Goal: Feedback & Contribution: Contribute content

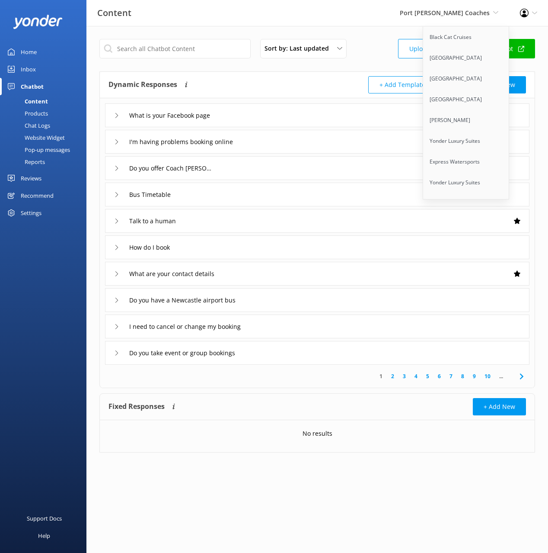
scroll to position [3613, 0]
click at [459, 173] on link "Dart River Adventures" at bounding box center [466, 183] width 86 height 21
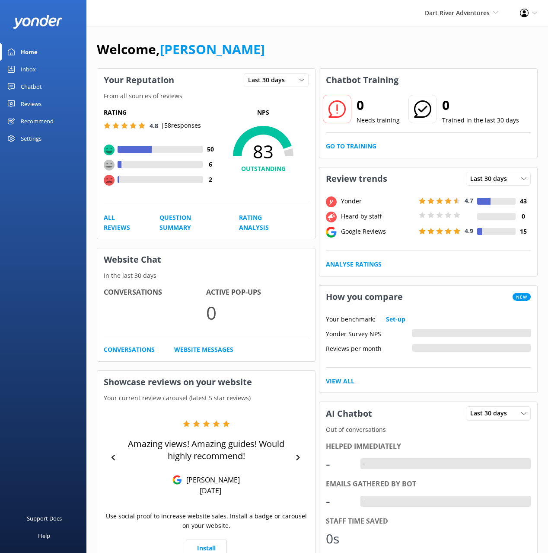
click at [43, 88] on link "Chatbot" at bounding box center [43, 86] width 86 height 17
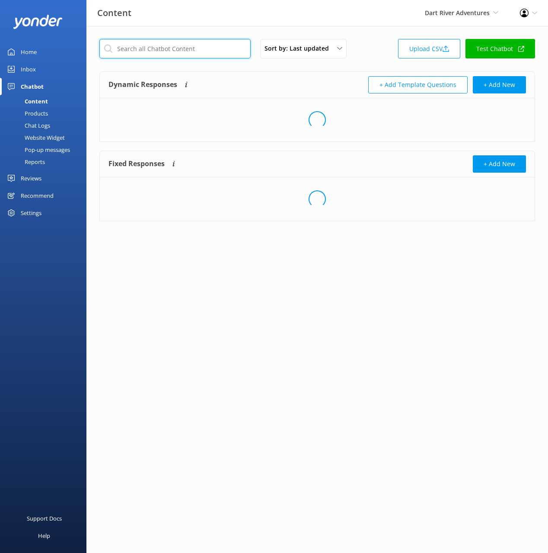
click at [173, 50] on input "text" at bounding box center [174, 48] width 151 height 19
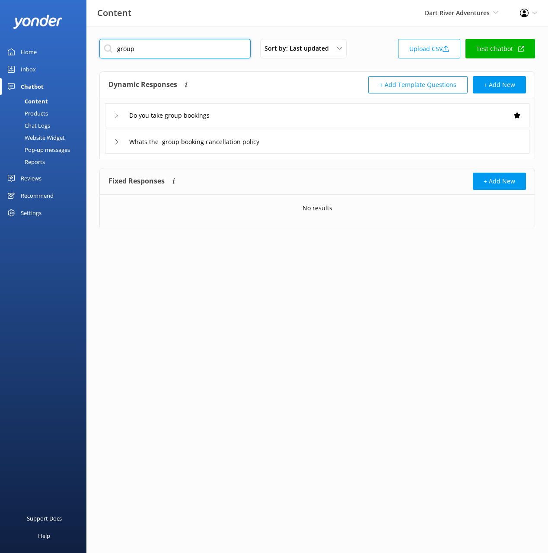
type input "group"
drag, startPoint x: 272, startPoint y: 86, endPoint x: 274, endPoint y: 96, distance: 11.1
click at [272, 86] on div "Dynamic Responses The chatbot will generate a response based on the content inf…" at bounding box center [213, 84] width 209 height 17
click at [282, 115] on div "Do you take group bookings" at bounding box center [317, 115] width 425 height 24
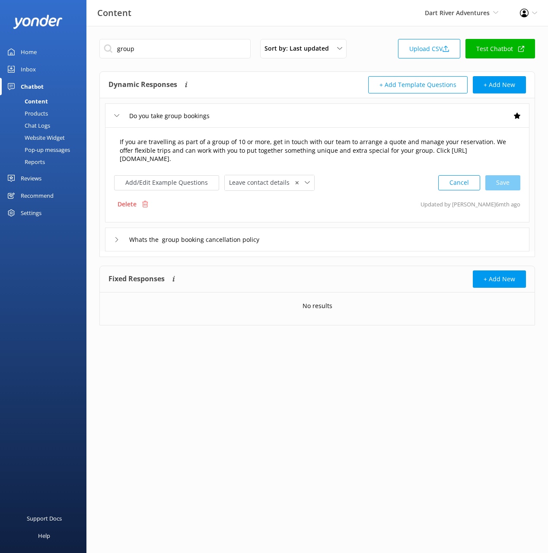
click at [279, 150] on textarea "If you are travelling as part of a group of 10 or more, get in touch with our t…" at bounding box center [317, 151] width 405 height 36
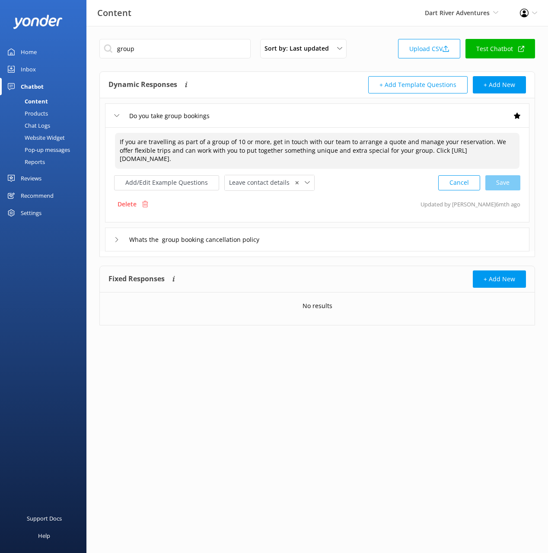
click at [279, 150] on textarea "If you are travelling as part of a group of 10 or more, get in touch with our t…" at bounding box center [317, 151] width 405 height 36
click at [366, 150] on textarea "If you are travelling as part of a group of 10 or more, get in touch with our t…" at bounding box center [317, 151] width 405 height 36
click at [422, 150] on textarea "If you are travelling as part of a group of 10 or more, get in touch with our t…" at bounding box center [317, 151] width 405 height 36
drag, startPoint x: 435, startPoint y: 151, endPoint x: 433, endPoint y: 126, distance: 25.2
click at [433, 125] on div "Do you take group bookings If you are travelling as part of a group of 10 or mo…" at bounding box center [317, 174] width 435 height 153
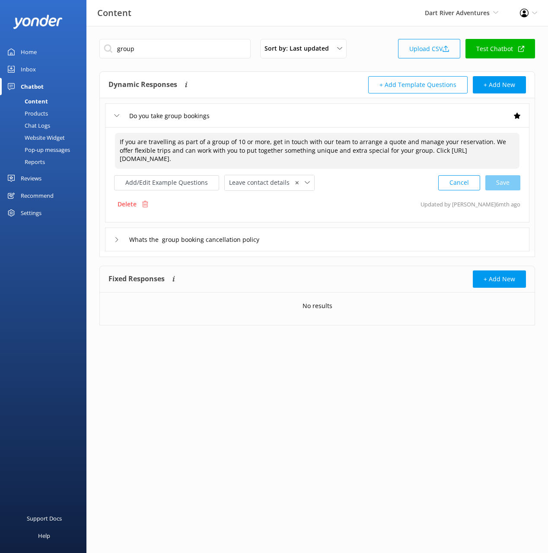
drag, startPoint x: 371, startPoint y: 156, endPoint x: 427, endPoint y: 51, distance: 119.3
click at [371, 156] on textarea "If you are travelling as part of a group of 10 or more, get in touch with our t…" at bounding box center [317, 151] width 405 height 36
click at [334, 156] on textarea "If you are travelling as part of a group of 10 or more, get in touch with our t…" at bounding box center [317, 151] width 405 height 36
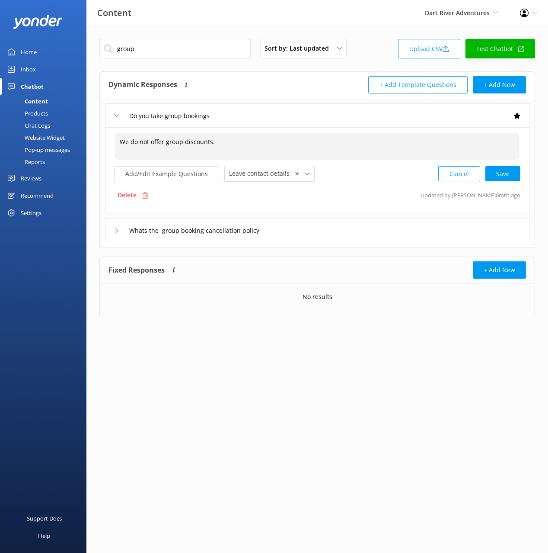
click at [118, 140] on textarea "We do not offer group discounts." at bounding box center [317, 146] width 405 height 27
click at [185, 144] on textarea "Unfortunately, we do not offer group discounts." at bounding box center [317, 146] width 405 height 27
drag, startPoint x: 281, startPoint y: 142, endPoint x: 300, endPoint y: 144, distance: 18.6
click at [281, 142] on textarea "Unfortunately, we do not offer group discounts." at bounding box center [317, 146] width 405 height 27
click at [497, 175] on div "Cancel Loading.." at bounding box center [480, 173] width 82 height 16
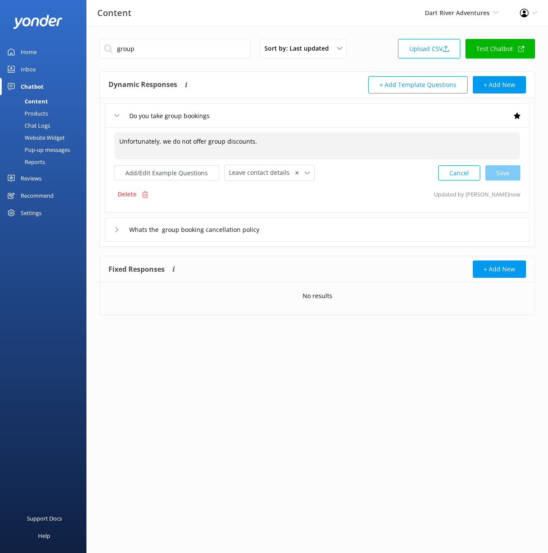
type textarea "Unfortunately, we do not offer group discounts."
click at [323, 226] on div "Whats the group booking cancellation policy" at bounding box center [317, 229] width 425 height 24
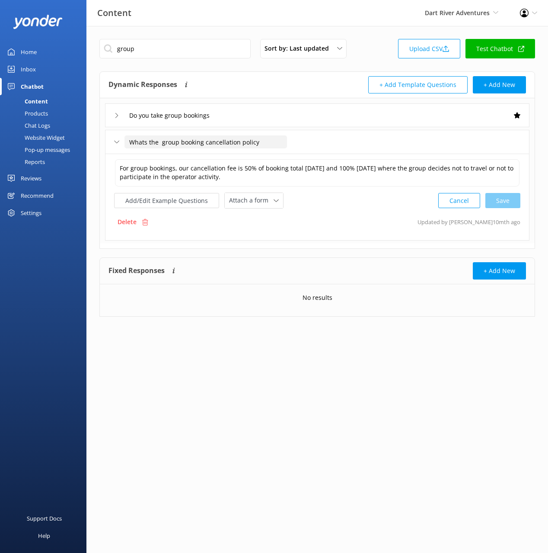
click at [160, 141] on input "Whats the group booking cancellation policy" at bounding box center [206, 141] width 163 height 13
type input "Whats the group booking cancellation policy"
click at [268, 154] on div at bounding box center [265, 155] width 11 height 11
click at [288, 116] on div "Do you take group bookings" at bounding box center [317, 115] width 425 height 24
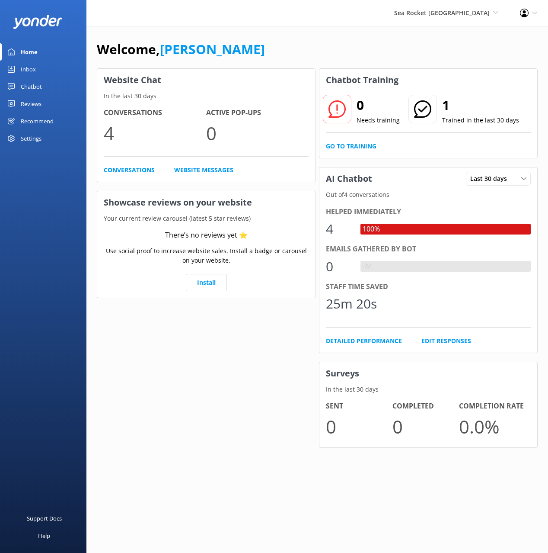
click at [30, 85] on div "Chatbot" at bounding box center [31, 86] width 21 height 17
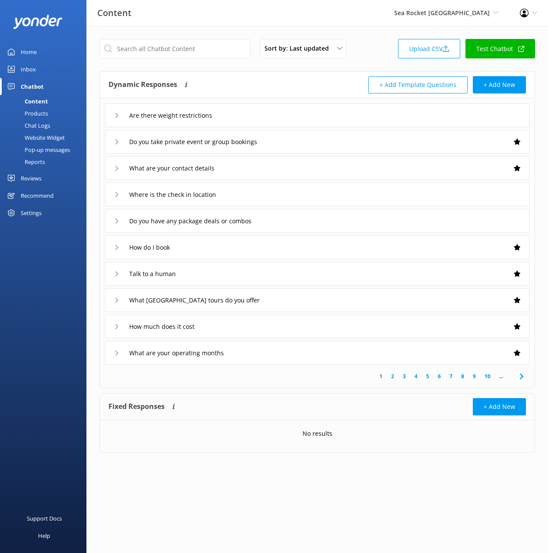
drag, startPoint x: 276, startPoint y: 80, endPoint x: 448, endPoint y: 80, distance: 172.1
click at [279, 80] on div "Dynamic Responses The chatbot will generate a response based on the content inf…" at bounding box center [213, 84] width 209 height 17
click at [495, 79] on button "+ Add New" at bounding box center [499, 84] width 53 height 17
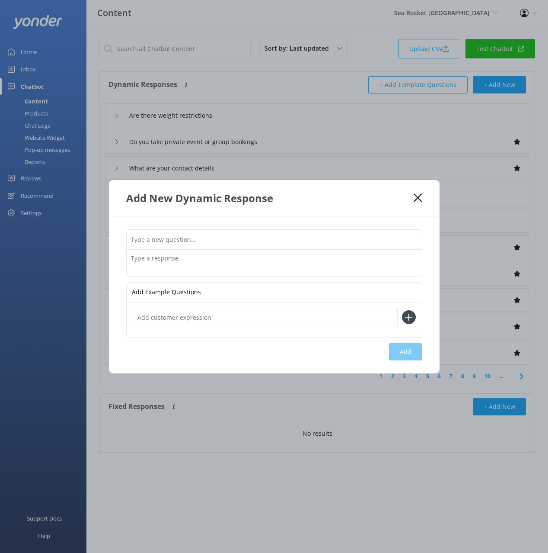
click at [339, 241] on input "text" at bounding box center [274, 239] width 295 height 19
paste input "Are dogs and pets allowed"
type input "Are dogs and pets allowed"
click at [278, 265] on textarea at bounding box center [274, 262] width 295 height 27
paste textarea "Dogs are allowed on pontoon & skiff boat rentals. There is a $35 per pet fee. (…"
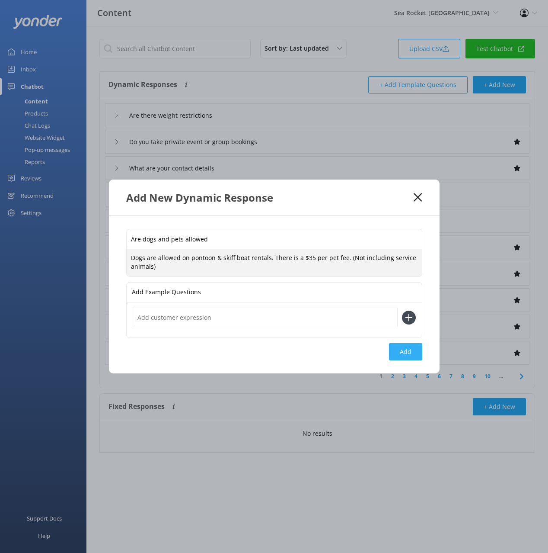
type textarea "Dogs are allowed on pontoon & skiff boat rentals. There is a $35 per pet fee. (…"
click at [412, 351] on button "Add" at bounding box center [405, 351] width 33 height 17
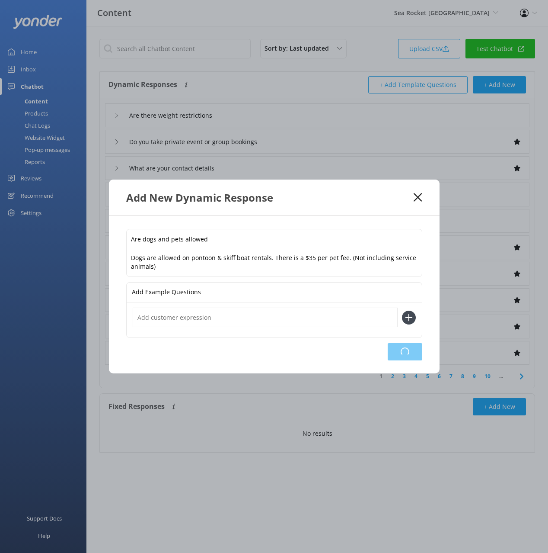
type input "Are dogs and pets allowed"
type input "Are there weight restrictions"
type input "Do you take private event or group bookings"
type input "What are your contact details"
type input "Where is the check in location"
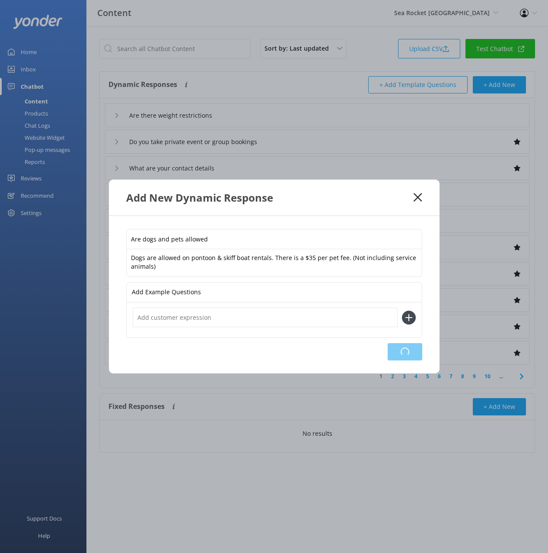
type input "Do you have any package deals or combos"
type input "How do I book"
type input "Talk to a human"
type input "What [GEOGRAPHIC_DATA] tours do you offer"
type input "How much does it cost"
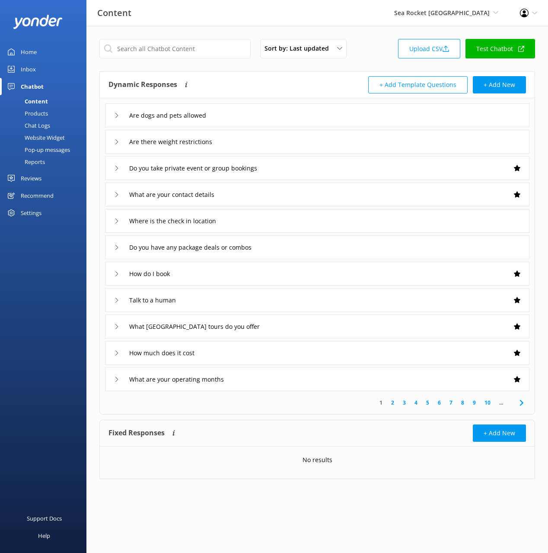
drag, startPoint x: 388, startPoint y: 31, endPoint x: 497, endPoint y: 99, distance: 128.6
click at [388, 32] on div "Sort by: Last updated Title (A-Z) Last updated Upload CSV Test Chatbot Dynamic …" at bounding box center [317, 265] width 462 height 479
click at [508, 84] on button "+ Add New" at bounding box center [499, 84] width 53 height 17
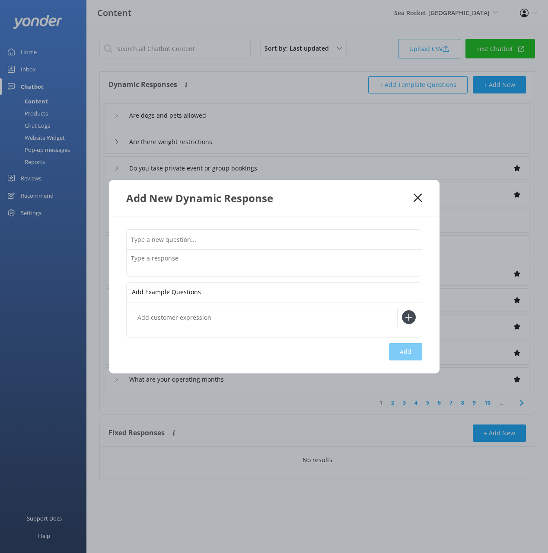
click at [348, 261] on textarea at bounding box center [274, 262] width 295 height 27
paste textarea "Do I need previous experience No prior experience is required for most activiti…"
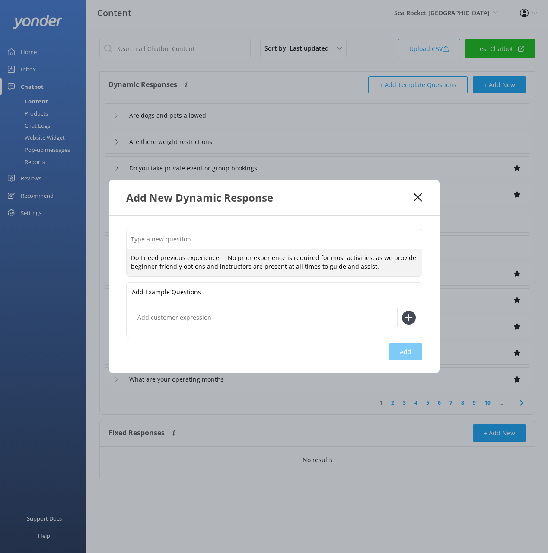
drag, startPoint x: 218, startPoint y: 258, endPoint x: 218, endPoint y: 246, distance: 11.7
click at [218, 246] on div "Do I need previous experience No prior experience is required for most activiti…" at bounding box center [274, 253] width 296 height 48
type textarea "No prior experience is required for most activities, as we provide beginner-fri…"
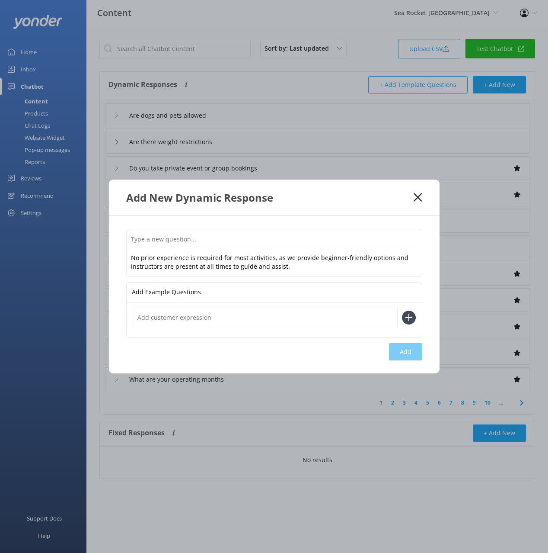
drag, startPoint x: 216, startPoint y: 240, endPoint x: 307, endPoint y: 308, distance: 113.7
click at [216, 240] on input "text" at bounding box center [274, 238] width 295 height 19
paste input "Do I need previous experience"
type input "Do I need previous experience"
click at [409, 354] on button "Add" at bounding box center [405, 351] width 33 height 17
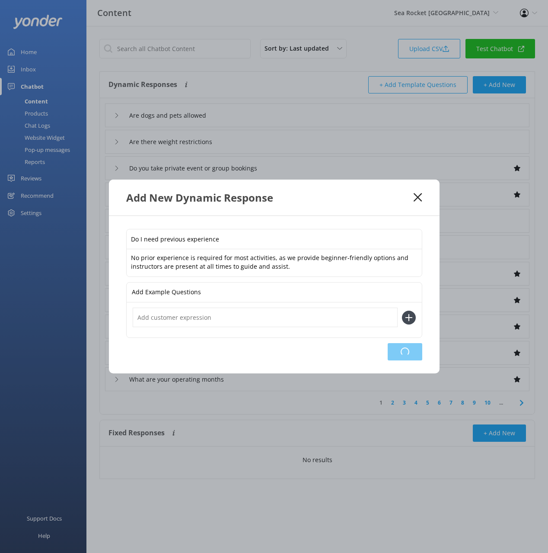
type input "Do I need previous experience"
type input "Are dogs and pets allowed"
type input "Are there weight restrictions"
type input "Do you take private event or group bookings"
type input "What are your contact details"
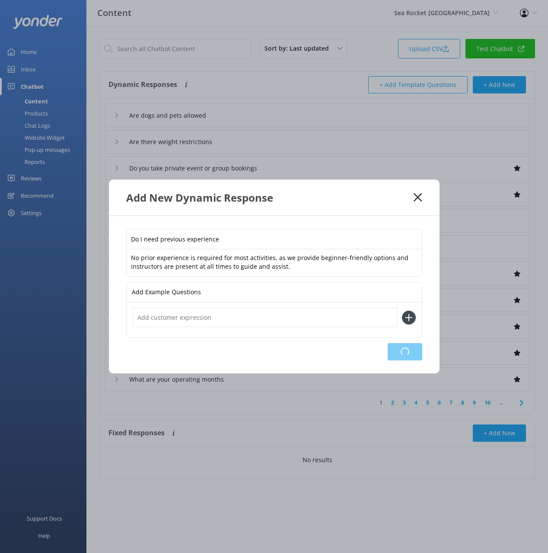
type input "Where is the check in location"
type input "Do you have any package deals or combos"
type input "How do I book"
type input "Talk to a human"
type input "What [GEOGRAPHIC_DATA] tours do you offer"
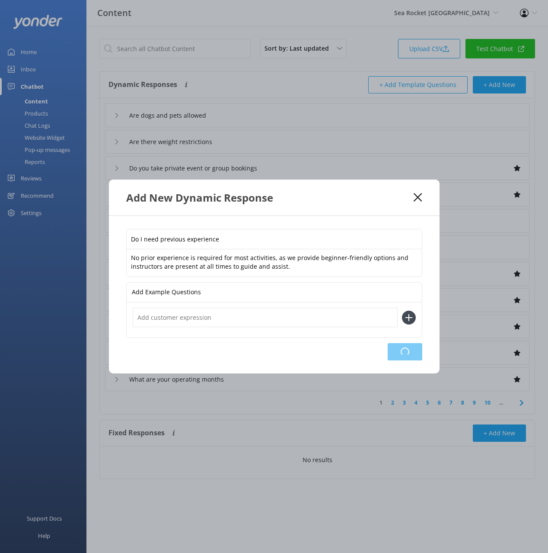
type input "How much does it cost"
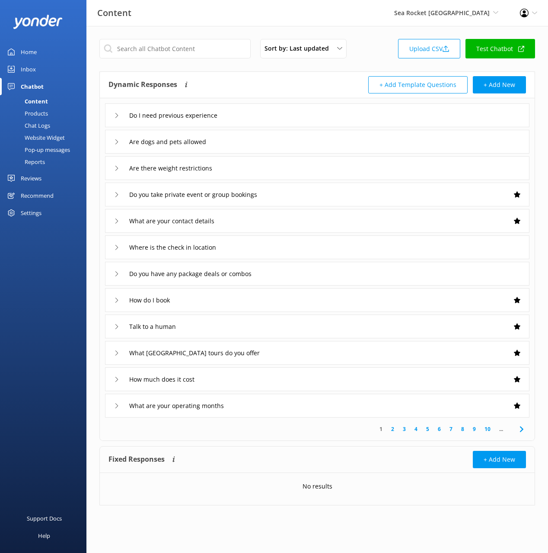
click at [489, 54] on link "Test Chatbot" at bounding box center [501, 48] width 70 height 19
click at [492, 86] on button "+ Add New" at bounding box center [499, 84] width 53 height 17
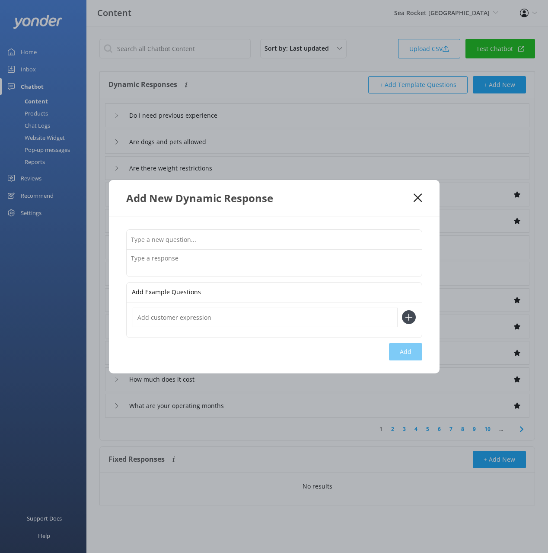
click at [390, 244] on input "text" at bounding box center [274, 239] width 295 height 19
paste input "Do we need to wear lifejackets or helmets"
type input "Do we need to wear lifejackets or helmets"
click at [245, 262] on textarea at bounding box center [274, 262] width 295 height 27
paste textarea "Life jackets are required onboard the parasail boat, and required on all boats …"
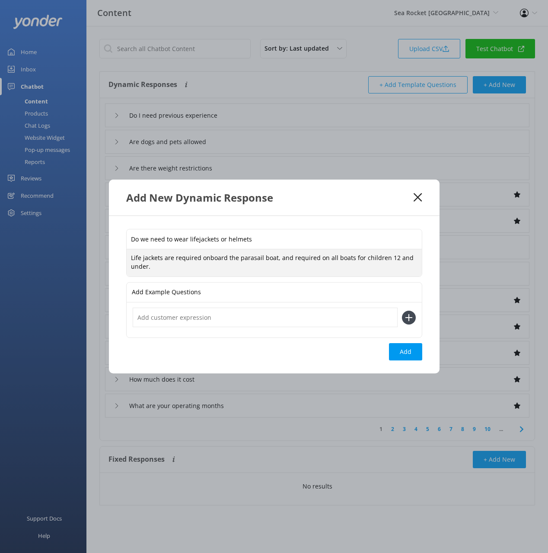
type textarea "Life jackets are required onboard the parasail boat, and required on all boats …"
click at [404, 357] on button "Add" at bounding box center [405, 351] width 33 height 17
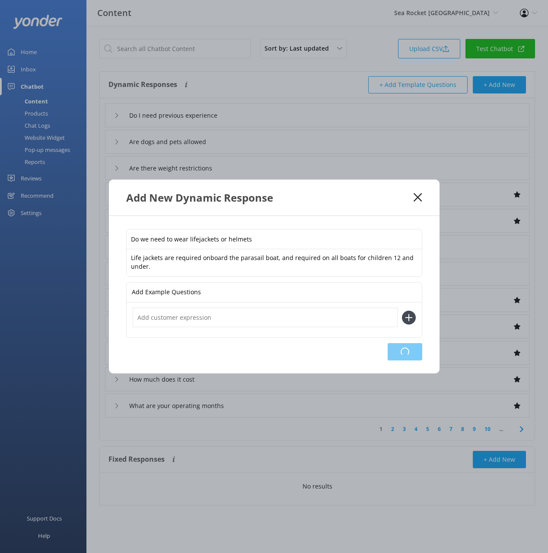
type input "Do we need to wear lifejackets or helmets"
type input "Do I need previous experience"
type input "Are dogs and pets allowed"
type input "Are there weight restrictions"
type input "Do you take private event or group bookings"
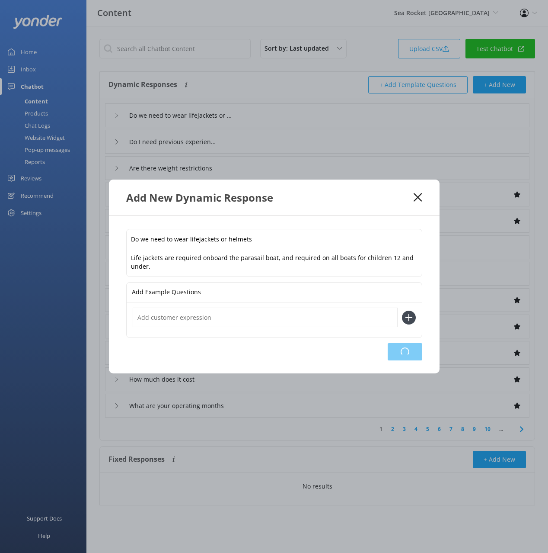
type input "What are your contact details"
type input "Where is the check in location"
type input "Do you have any package deals or combos"
type input "How do I book"
type input "Talk to a human"
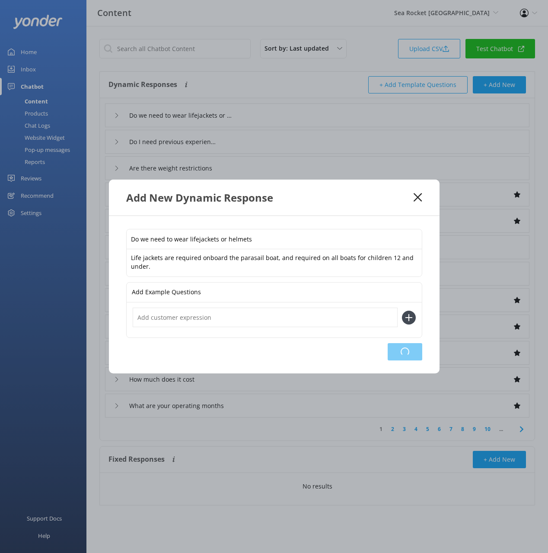
type input "What [GEOGRAPHIC_DATA] tours do you offer"
type input "How much does it cost"
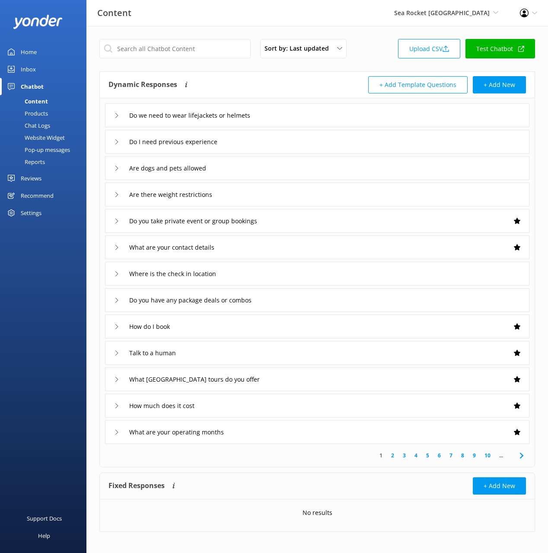
click at [255, 164] on div "Are dogs and pets allowed" at bounding box center [317, 168] width 425 height 24
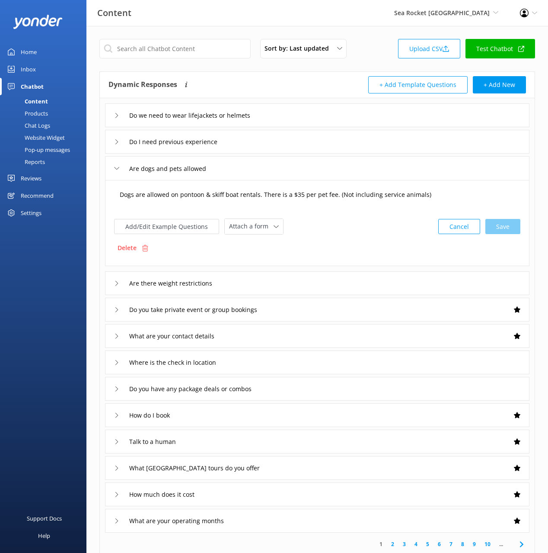
click at [302, 190] on textarea "Dogs are allowed on pontoon & skiff boat rentals. There is a $35 per pet fee. (…" at bounding box center [317, 198] width 405 height 27
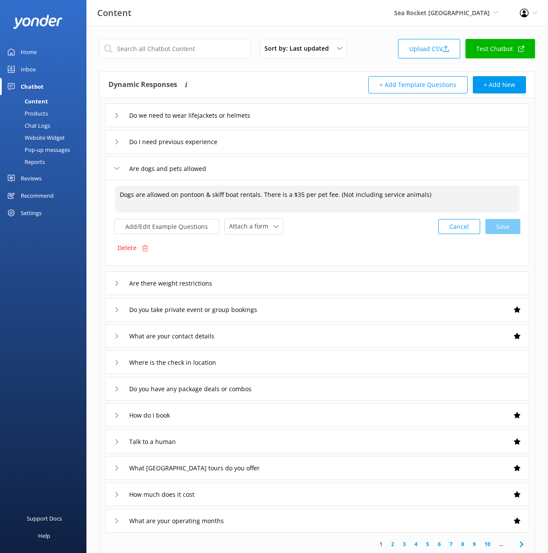
paste textarea "Unfortunately, animals are not allowed on any of our activities, with the excep…"
type textarea "Unfortunately, animals are not allowed on any of our activities, with the excep…"
click at [529, 228] on div "Do we need to wear lifejackets or helmets Do I need previous experience Are dog…" at bounding box center [317, 315] width 435 height 434
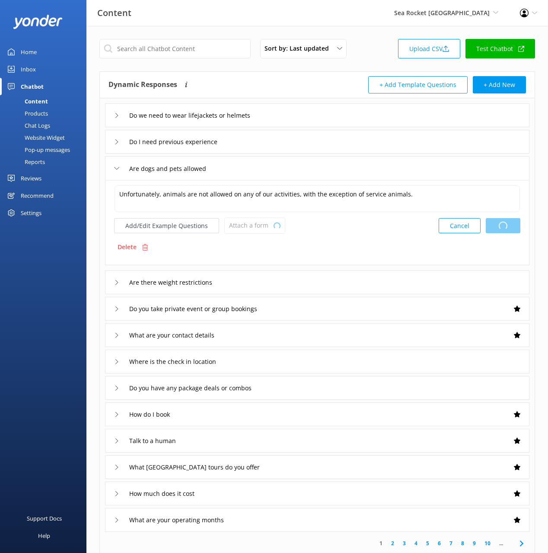
click at [505, 224] on div "Cancel Loading.." at bounding box center [480, 225] width 82 height 16
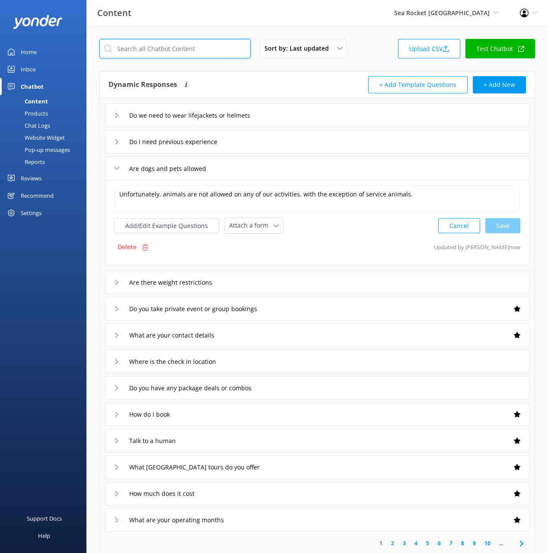
click at [207, 50] on input "text" at bounding box center [174, 48] width 151 height 19
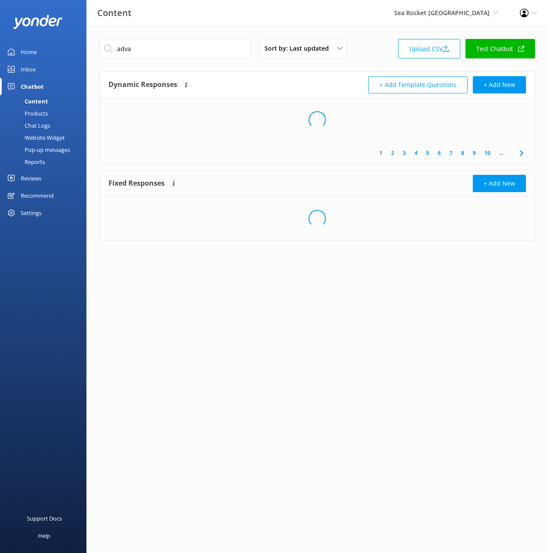
click at [298, 74] on div "Dynamic Responses The chatbot will generate a response based on the content inf…" at bounding box center [317, 85] width 435 height 26
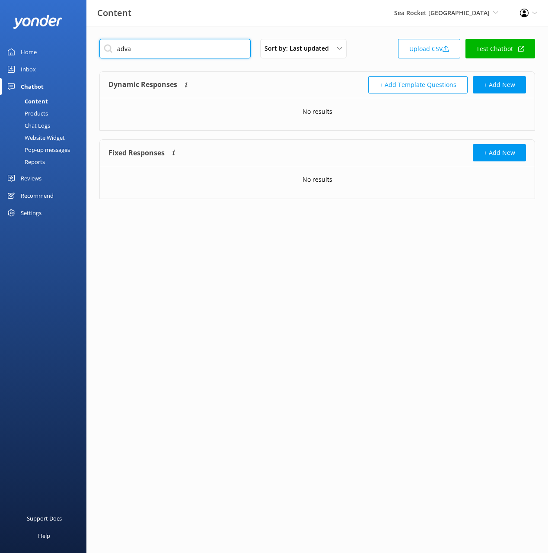
click at [157, 45] on input "adva" at bounding box center [174, 48] width 151 height 19
click at [172, 47] on input "adva" at bounding box center [174, 48] width 151 height 19
type input "r"
type input "requ"
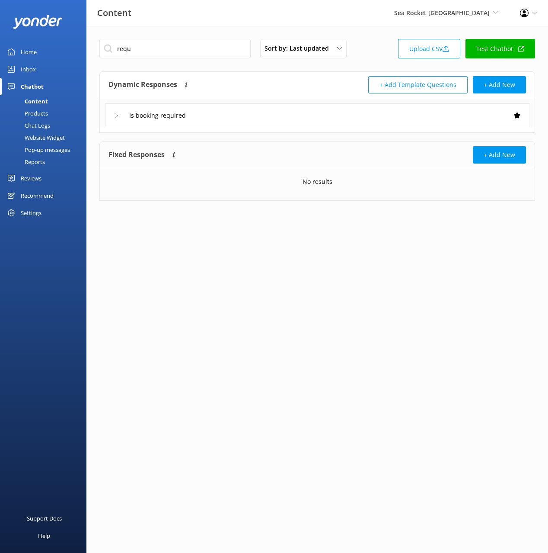
drag, startPoint x: 238, startPoint y: 82, endPoint x: 238, endPoint y: 88, distance: 6.1
click at [238, 82] on div "Dynamic Responses The chatbot will generate a response based on the content inf…" at bounding box center [213, 84] width 209 height 17
drag, startPoint x: 238, startPoint y: 113, endPoint x: 245, endPoint y: 124, distance: 12.8
click at [238, 113] on div "Is booking required" at bounding box center [317, 115] width 425 height 24
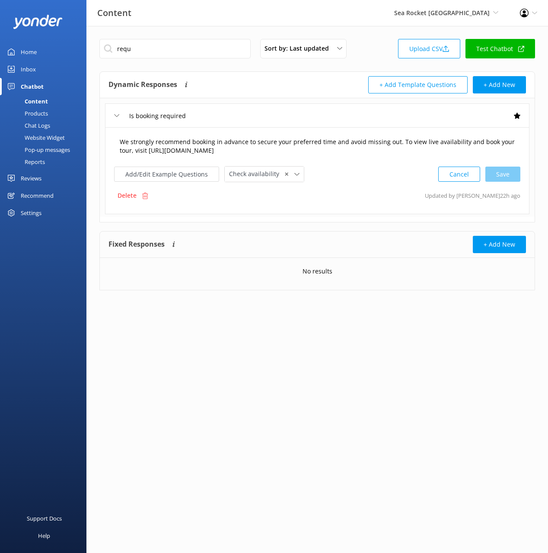
click at [394, 151] on textarea "We strongly recommend booking in advance to secure your preferred time and avoi…" at bounding box center [317, 146] width 405 height 27
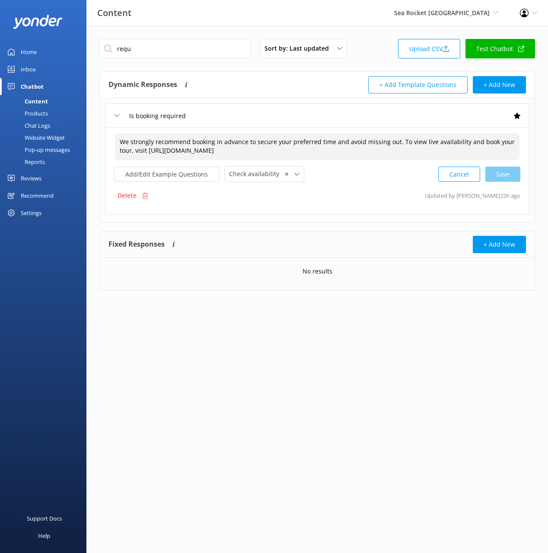
scroll to position [3, 0]
paste textarea "Reservations are not required but are highly recommended! Reserving in advance …"
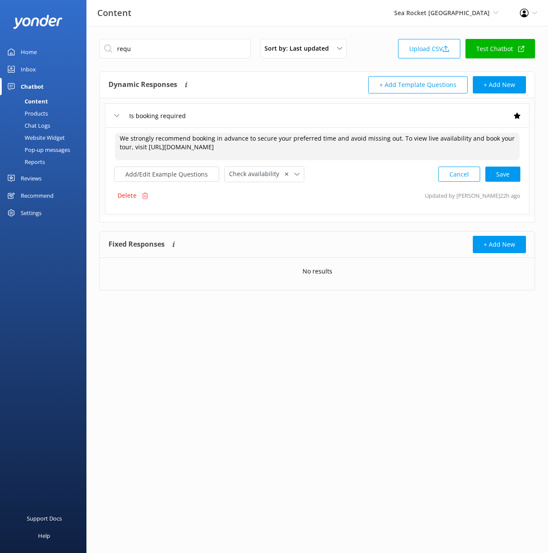
scroll to position [0, 0]
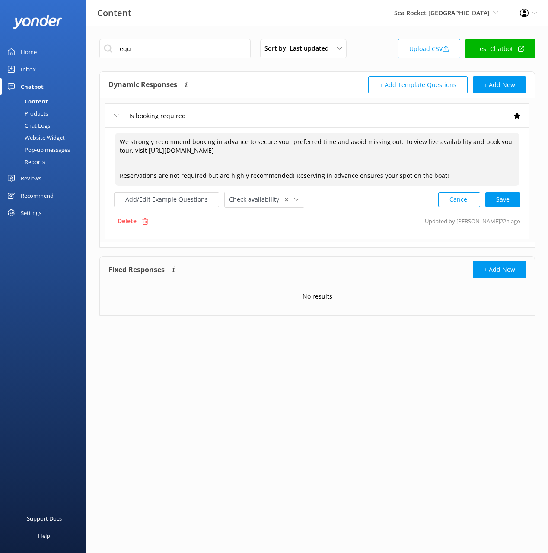
click at [444, 155] on textarea "We strongly recommend booking in advance to secure your preferred time and avoi…" at bounding box center [317, 159] width 405 height 53
drag, startPoint x: 396, startPoint y: 144, endPoint x: 396, endPoint y: 135, distance: 8.7
click at [395, 134] on textarea "We strongly recommend booking in advance to secure your preferred time and avoi…" at bounding box center [317, 159] width 405 height 53
drag, startPoint x: 397, startPoint y: 141, endPoint x: 399, endPoint y: 150, distance: 10.3
click at [399, 150] on textarea "We strongly recommend booking in advance to secure your preferred time and avoi…" at bounding box center [317, 159] width 405 height 53
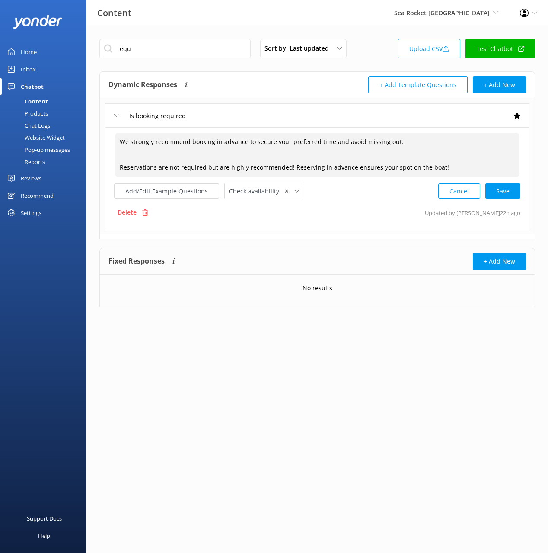
click at [441, 167] on textarea "We strongly recommend booking in advance to secure your preferred time and avoi…" at bounding box center [317, 155] width 405 height 44
paste textarea "To view live availability and book your tour, visit [URL][DOMAIN_NAME]"
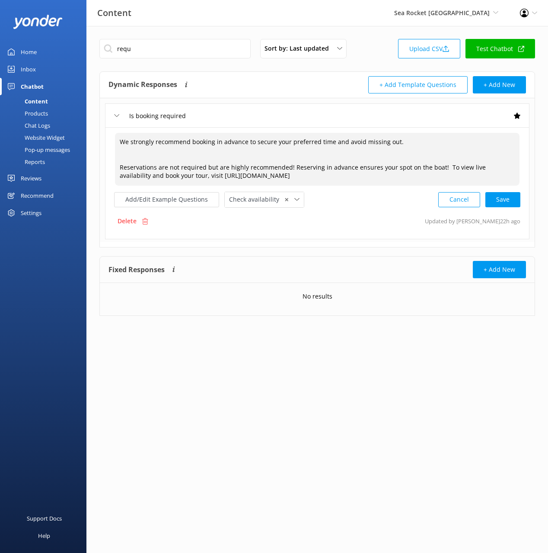
drag, startPoint x: 440, startPoint y: 167, endPoint x: 444, endPoint y: 179, distance: 12.4
click at [440, 167] on textarea "We strongly recommend booking in advance to secure your preferred time and avoi…" at bounding box center [317, 159] width 405 height 53
drag, startPoint x: 422, startPoint y: 163, endPoint x: 416, endPoint y: 125, distance: 38.1
click at [416, 125] on div "Is booking required We strongly recommend booking in advance to secure your pre…" at bounding box center [317, 170] width 435 height 144
click at [134, 163] on textarea "We strongly recommend booking in advance to secure your preferred time and avoi…" at bounding box center [317, 159] width 405 height 53
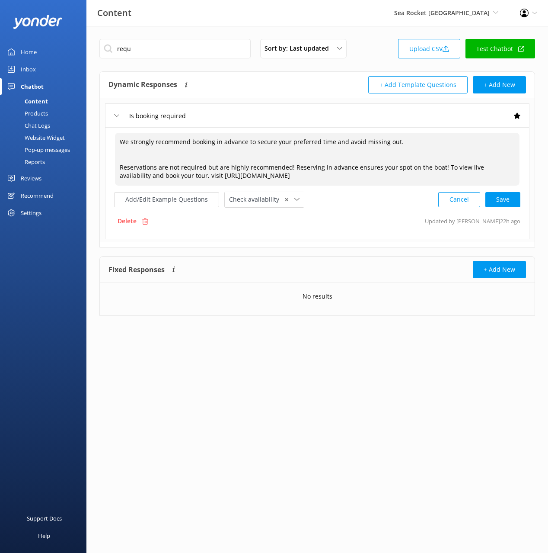
drag, startPoint x: 119, startPoint y: 164, endPoint x: 132, endPoint y: 142, distance: 25.6
click at [116, 132] on div "We strongly recommend booking in advance to secure your preferred time and avoi…" at bounding box center [318, 159] width 406 height 54
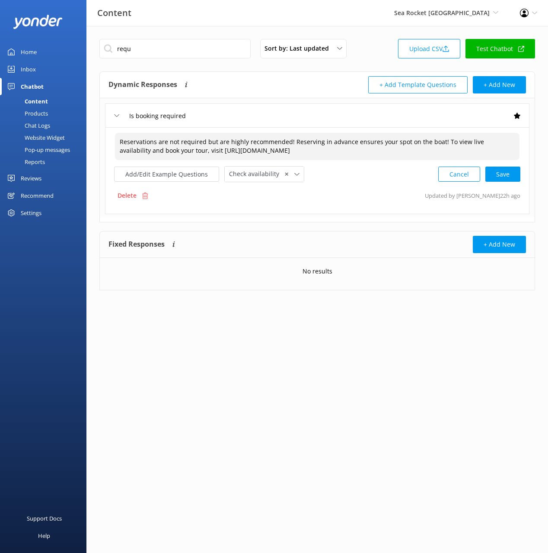
click at [496, 172] on div "Cancel Save" at bounding box center [479, 174] width 82 height 16
type textarea "Reservations are not required but are highly recommended! Reserving in advance …"
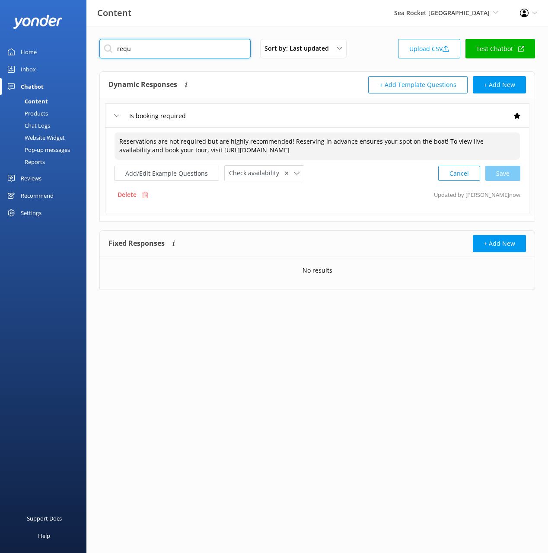
click at [163, 49] on input "requ" at bounding box center [174, 48] width 151 height 19
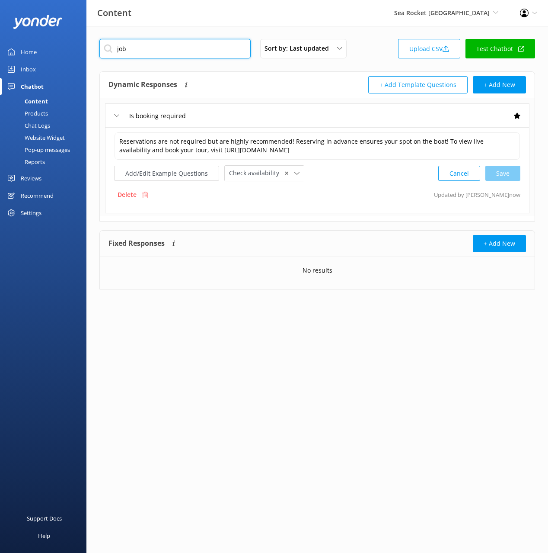
type input "job"
click at [281, 83] on div "Dynamic Responses The chatbot will generate a response based on the content inf…" at bounding box center [213, 84] width 209 height 17
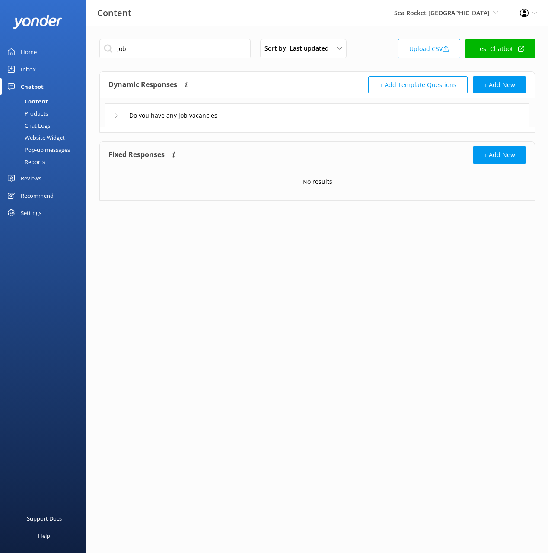
drag, startPoint x: 281, startPoint y: 115, endPoint x: 274, endPoint y: 124, distance: 11.4
click at [281, 115] on div "Do you have any job vacancies" at bounding box center [317, 115] width 425 height 24
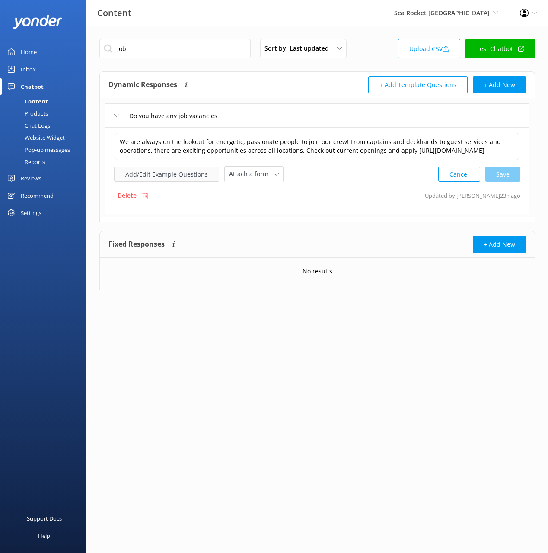
click at [183, 171] on button "Add/Edit Example Questions" at bounding box center [166, 173] width 105 height 15
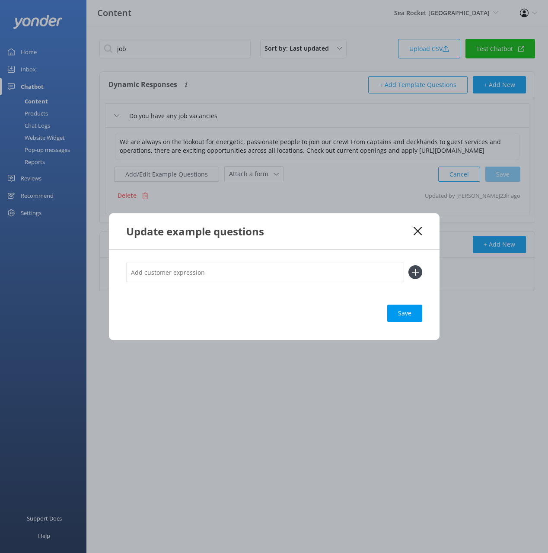
click at [260, 272] on input "text" at bounding box center [265, 271] width 278 height 19
paste input "Are you hiring? Where do I send a resume?"
drag, startPoint x: 174, startPoint y: 271, endPoint x: 178, endPoint y: 284, distance: 13.5
click at [178, 284] on div "Are you hiring? Where do I send a resume?" at bounding box center [274, 276] width 296 height 29
type input "Are you hiring?"
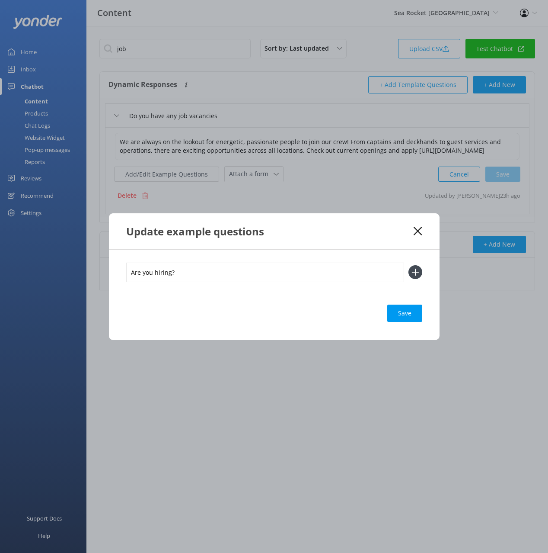
click at [409, 265] on button at bounding box center [416, 272] width 14 height 14
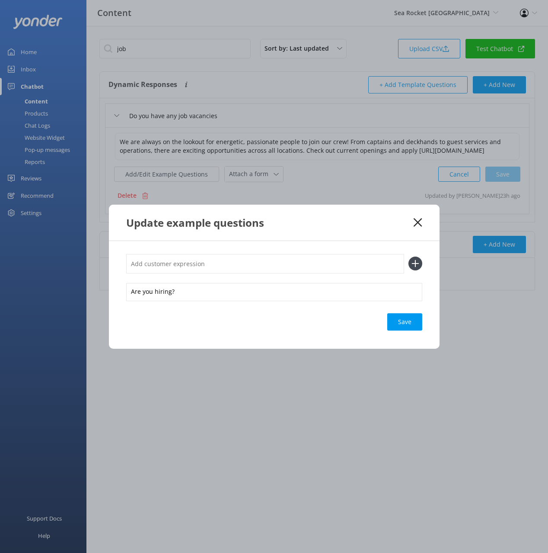
paste input "Where do I send a resume?"
type input "Where do I send a resume?"
click at [409, 256] on button at bounding box center [416, 263] width 14 height 14
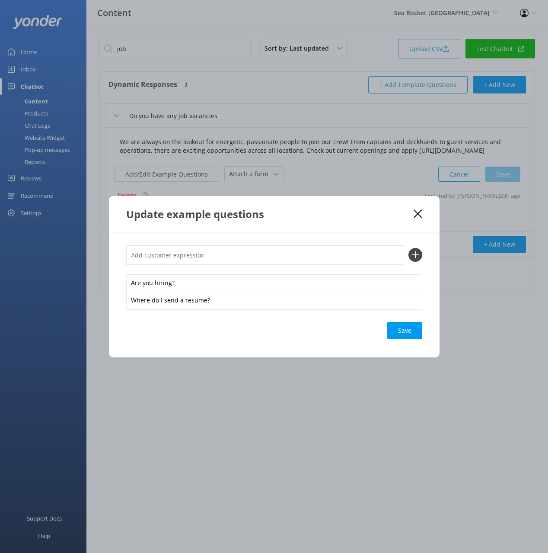
click at [399, 329] on div "Save" at bounding box center [404, 330] width 35 height 17
drag, startPoint x: 419, startPoint y: 227, endPoint x: 419, endPoint y: 215, distance: 12.1
click at [419, 227] on div "Update example questions" at bounding box center [274, 214] width 331 height 36
click at [419, 212] on use at bounding box center [418, 213] width 8 height 8
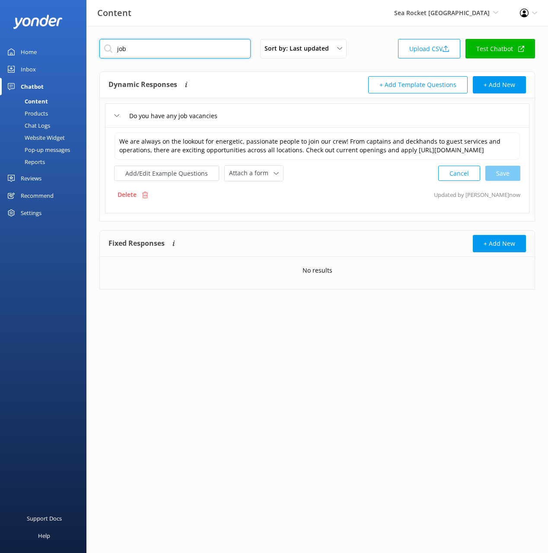
click at [189, 48] on input "job" at bounding box center [174, 48] width 151 height 19
type input "camer"
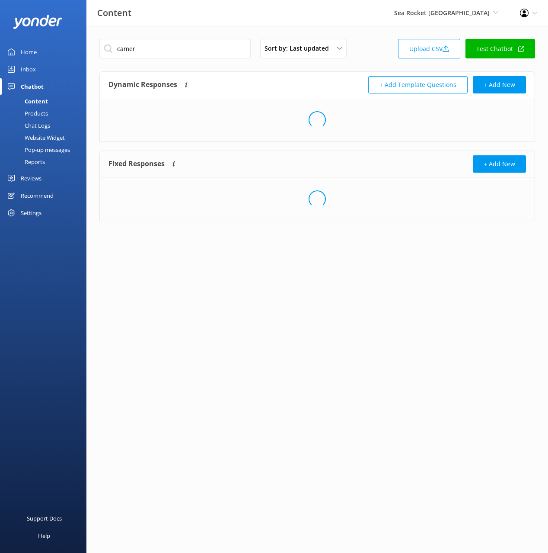
click at [267, 73] on div "Dynamic Responses The chatbot will generate a response based on the content inf…" at bounding box center [317, 85] width 435 height 26
click at [281, 114] on div "Loading.." at bounding box center [317, 119] width 435 height 43
click at [216, 92] on div "Dynamic Responses The chatbot will generate a response based on the content inf…" at bounding box center [213, 84] width 209 height 17
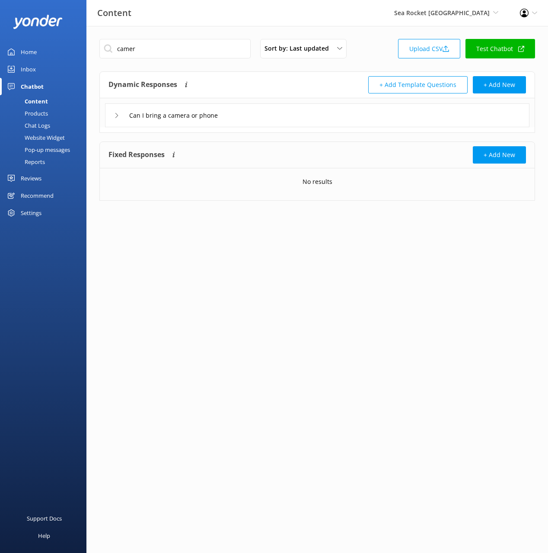
drag, startPoint x: 263, startPoint y: 114, endPoint x: 266, endPoint y: 121, distance: 7.0
click at [263, 114] on div "Can I bring a camera or phone" at bounding box center [317, 115] width 425 height 24
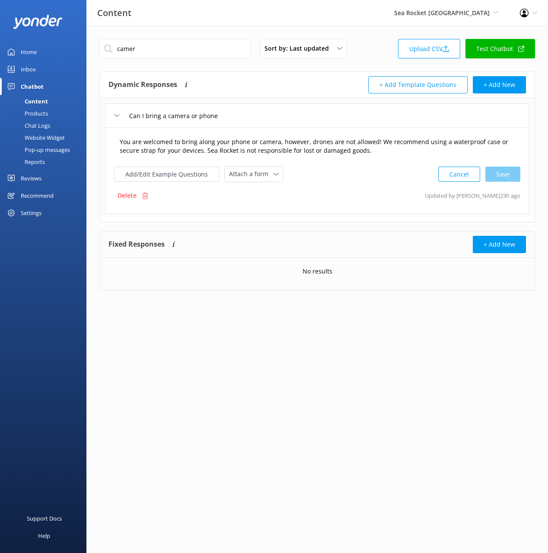
click at [328, 151] on textarea "You are welcomed to bring along your phone or camera, however, drones are not a…" at bounding box center [317, 146] width 405 height 27
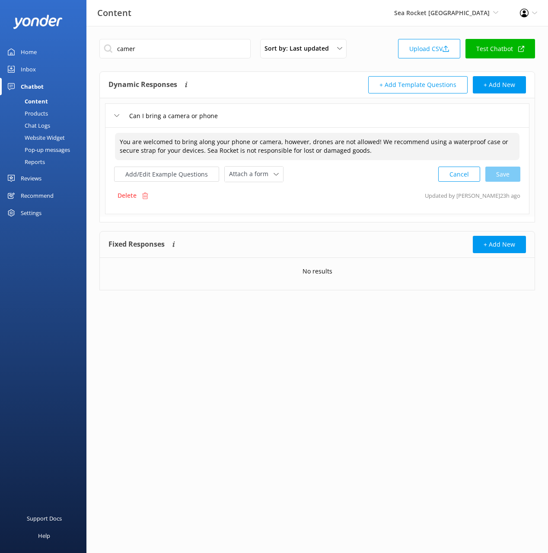
paste textarea "On the parasailing boat, it is okay to bring your phone and any cameras onboard…"
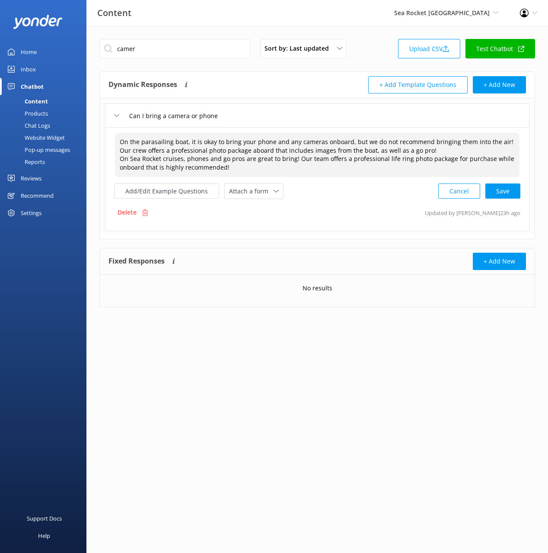
click at [118, 160] on textarea "On the parasailing boat, it is okay to bring your phone and any cameras onboard…" at bounding box center [317, 155] width 405 height 44
click at [512, 191] on div "On the parasailing boat, it is okay to bring your phone and any cameras onboard…" at bounding box center [317, 179] width 425 height 104
type textarea "On the parasailing boat, it is okay to bring your phone and any cameras onboard…"
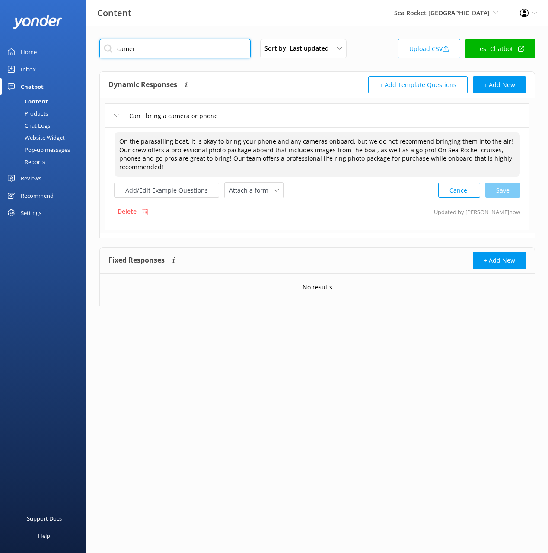
click at [208, 51] on input "camer" at bounding box center [174, 48] width 151 height 19
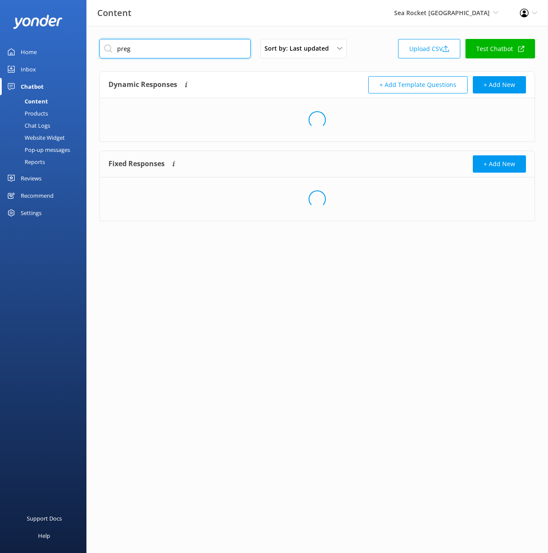
type input "preg"
click at [380, 23] on div "Content Sea Rocket [GEOGRAPHIC_DATA] Black Cat Cruises [GEOGRAPHIC_DATA] [GEOGR…" at bounding box center [274, 13] width 548 height 26
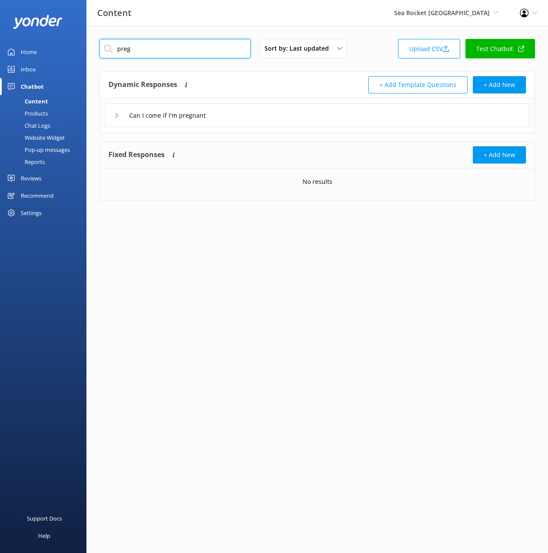
click at [198, 48] on input "preg" at bounding box center [174, 48] width 151 height 19
drag, startPoint x: 333, startPoint y: 119, endPoint x: 339, endPoint y: 99, distance: 20.5
click at [332, 119] on div "Can I come if I'm pregnant" at bounding box center [317, 115] width 425 height 24
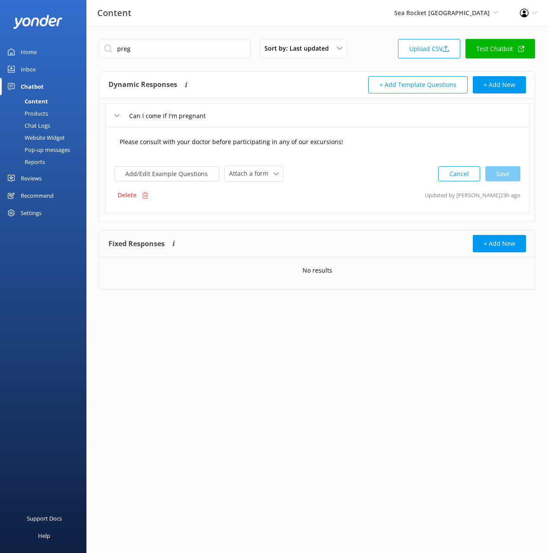
click at [282, 151] on textarea "Please consult with your doctor before participating in any of our excursions!" at bounding box center [317, 146] width 405 height 27
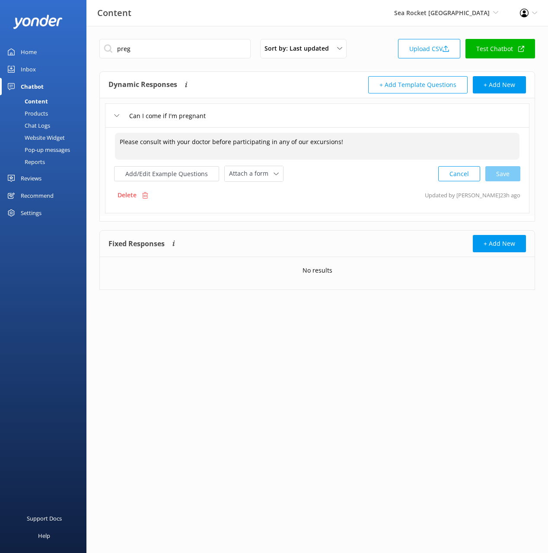
paste textarea "We do not have any specific restrictions for pregnant women, but we recommend c…"
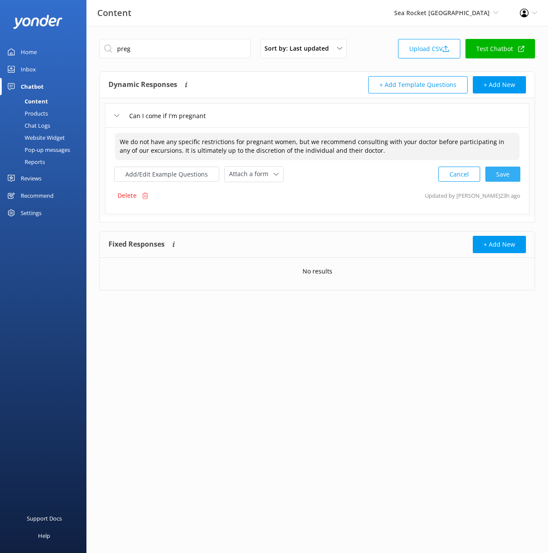
click at [514, 177] on div "Cancel Save" at bounding box center [479, 174] width 82 height 16
type textarea "We do not have any specific restrictions for pregnant women, but we recommend c…"
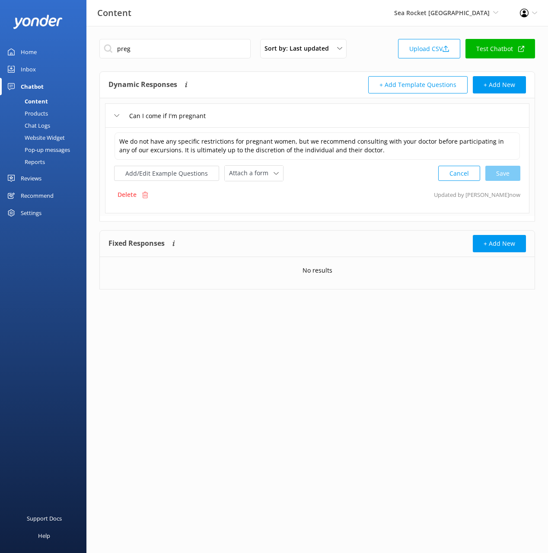
drag, startPoint x: 342, startPoint y: 82, endPoint x: 460, endPoint y: 89, distance: 118.3
click at [345, 83] on div "+ Add Template Questions + Add New" at bounding box center [421, 84] width 209 height 17
click at [490, 88] on button "+ Add New" at bounding box center [499, 84] width 53 height 17
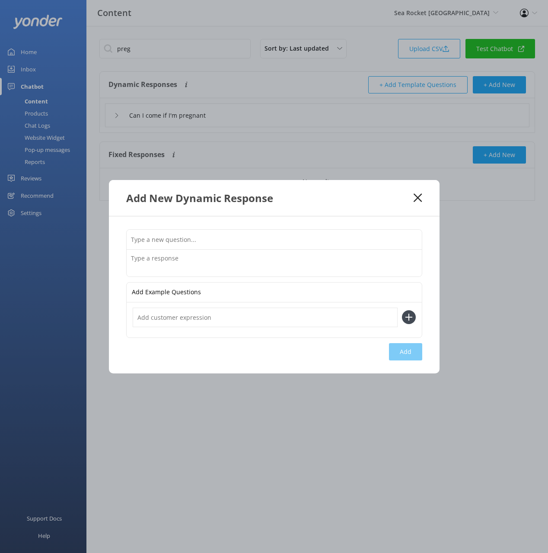
click at [292, 247] on input "text" at bounding box center [274, 239] width 295 height 19
paste input "What is the maximum number of people "We can accommodate large groups! Parasail…"
type input "What is the maximum number of people "We can accommodate large groups! Parasail…"
click at [278, 262] on textarea at bounding box center [274, 262] width 295 height 27
paste textarea "What is the maximum number of people "We can accommodate large groups! Parasail…"
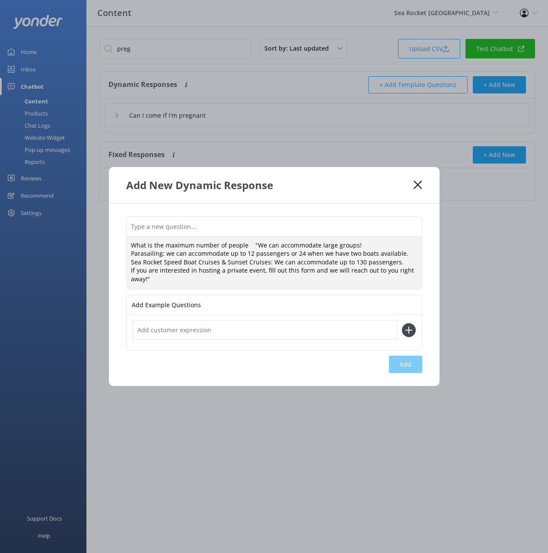
click at [257, 234] on div "A valid title is required What is the maximum number of people "We can accommod…" at bounding box center [274, 252] width 296 height 73
type textarea "We can accommodate large groups! Parasailing: we can accommodate up to 12 passe…"
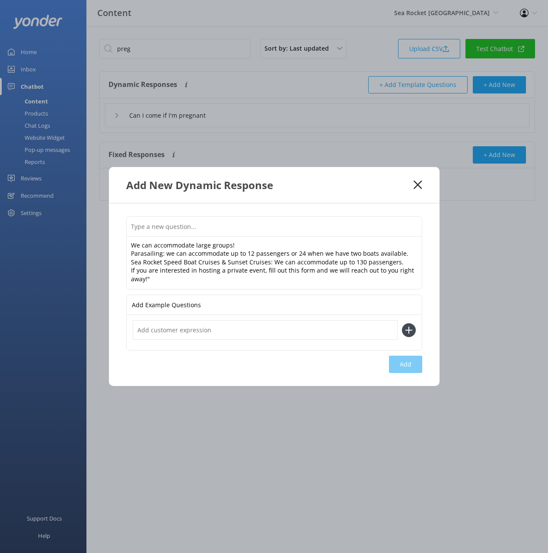
click at [246, 230] on input "text" at bounding box center [274, 226] width 295 height 19
paste input "What is the maximum number of people ""
type input "What is the maximum number of people"
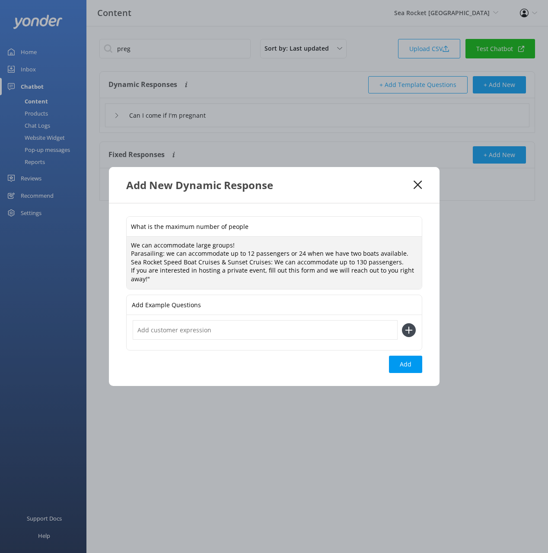
click at [177, 281] on textarea "We can accommodate large groups! Parasailing: we can accommodate up to 12 passe…" at bounding box center [274, 262] width 295 height 53
type textarea "We can accommodate large groups! Parasailing: we can accommodate up to 12 passe…"
click at [410, 361] on button "Add" at bounding box center [405, 363] width 33 height 17
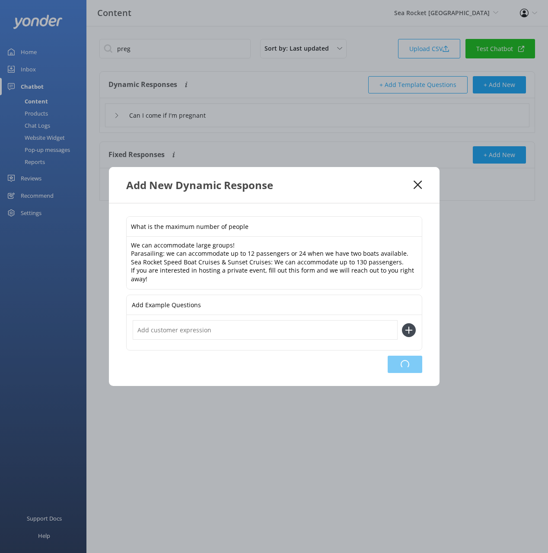
type input "What is the maximum number of people"
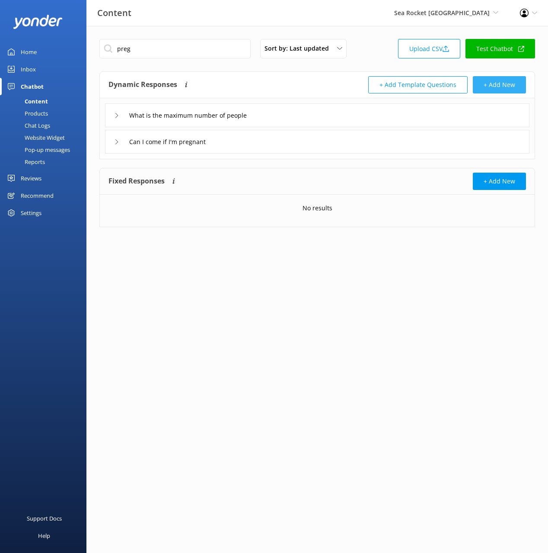
click at [501, 86] on button "+ Add New" at bounding box center [499, 84] width 53 height 17
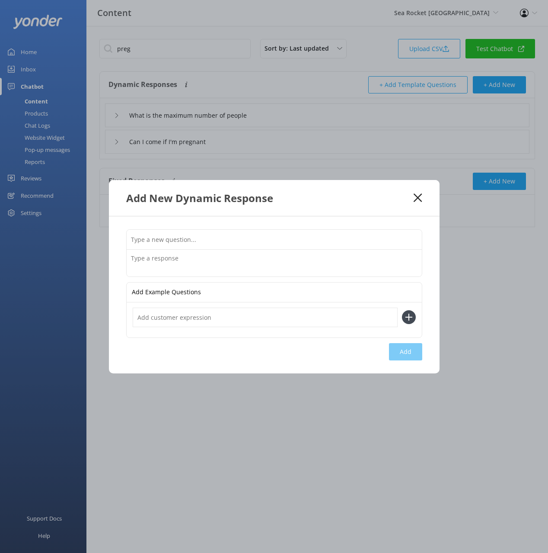
click at [352, 260] on textarea at bounding box center [274, 262] width 295 height 27
paste textarea "Can you accommodate special needs Sea Rocket Water Adventures is dedicated to p…"
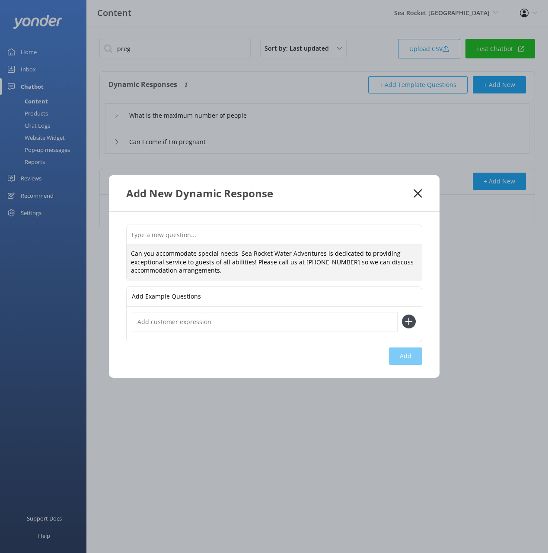
drag, startPoint x: 244, startPoint y: 246, endPoint x: 245, endPoint y: 241, distance: 5.2
click at [244, 242] on div "Can you accommodate special needs Sea Rocket Water Adventures is dedicated to p…" at bounding box center [274, 252] width 296 height 57
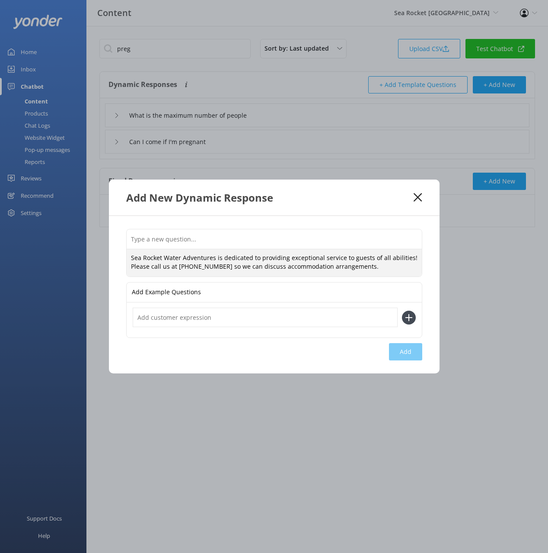
type textarea "Sea Rocket Water Adventures is dedicated to providing exceptional service to gu…"
click at [245, 236] on input "text" at bounding box center [274, 238] width 295 height 19
paste input "Can you accommodate special needs"
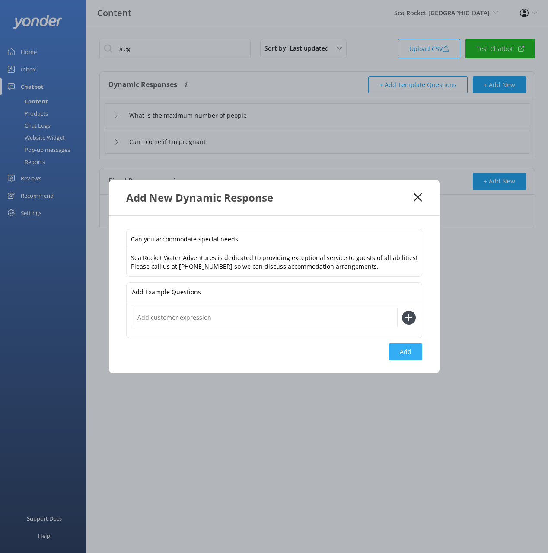
type input "Can you accommodate special needs"
click at [411, 356] on button "Add" at bounding box center [405, 351] width 33 height 17
type input "Can you accommodate special needs"
type input "What is the maximum number of people"
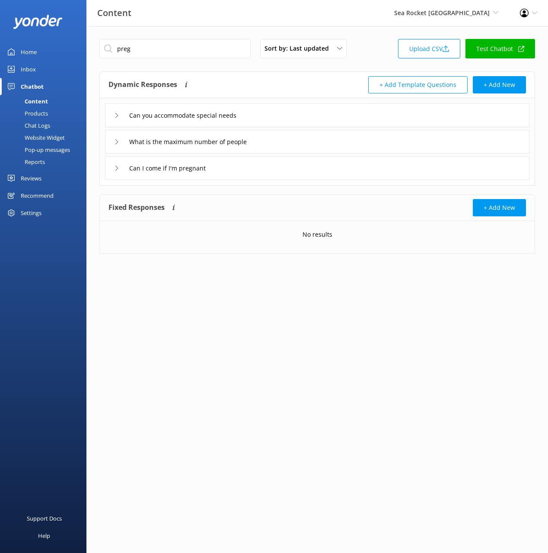
click at [308, 88] on div "Dynamic Responses The chatbot will generate a response based on the content inf…" at bounding box center [213, 84] width 209 height 17
click at [475, 85] on button "+ Add New" at bounding box center [499, 84] width 53 height 17
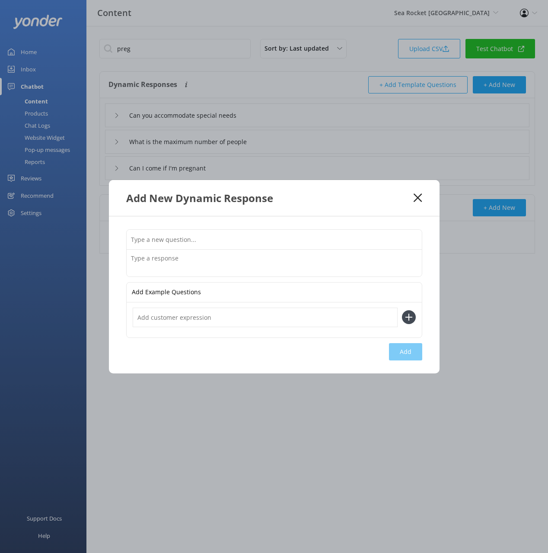
click at [286, 237] on input "text" at bounding box center [274, 239] width 295 height 19
type input "What is the schedule"
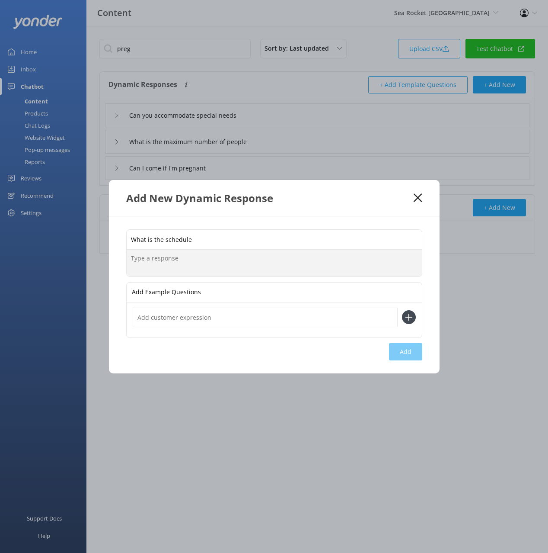
drag, startPoint x: 272, startPoint y: 269, endPoint x: 284, endPoint y: 287, distance: 21.2
click at [272, 269] on textarea at bounding box center [274, 262] width 295 height 27
paste textarea "Parasailing and Sea Rocket cruises run every two hours throughout the day. Para…"
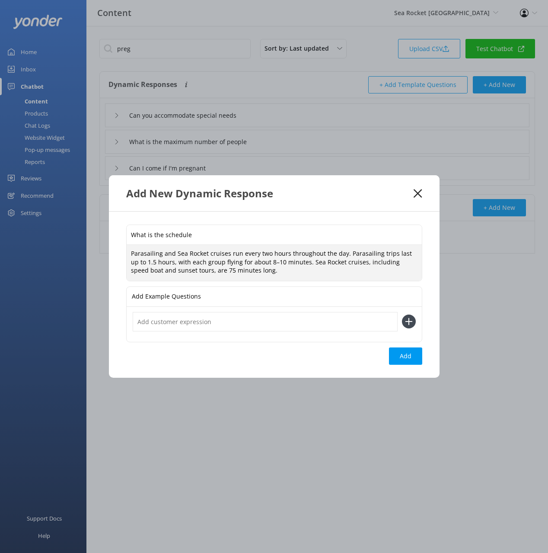
type textarea "Parasailing and Sea Rocket cruises run every two hours throughout the day. Para…"
click at [163, 237] on input "What is the schedule" at bounding box center [274, 234] width 295 height 19
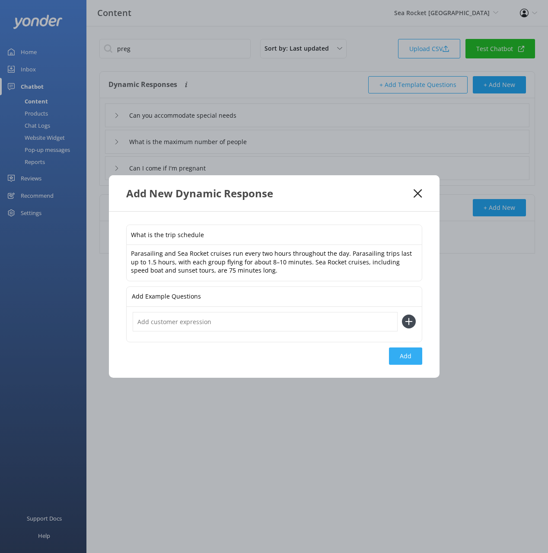
type input "What is the trip schedule"
click at [414, 361] on button "Add" at bounding box center [405, 355] width 33 height 17
type input "What is the trip schedule"
type input "Can you accommodate special needs"
type input "What is the maximum number of people"
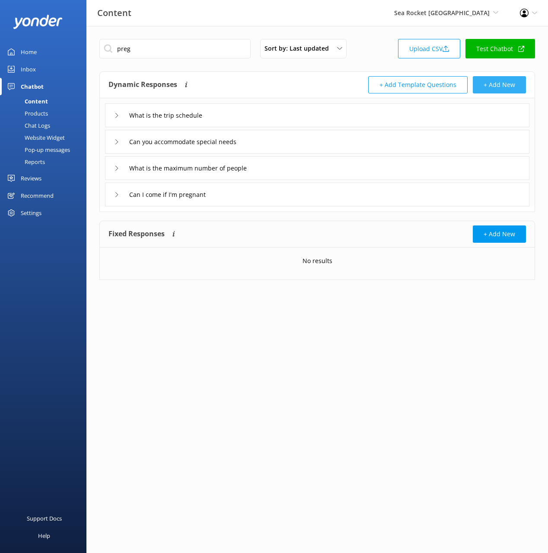
click at [505, 83] on button "+ Add New" at bounding box center [499, 84] width 53 height 17
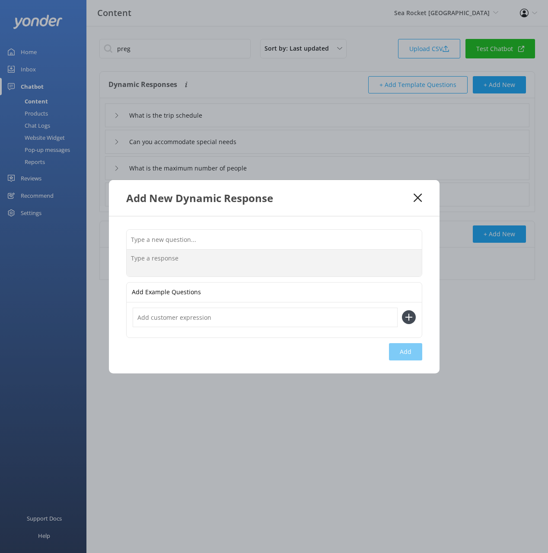
drag, startPoint x: 356, startPoint y: 260, endPoint x: 360, endPoint y: 254, distance: 7.4
click at [356, 260] on textarea at bounding box center [274, 262] width 295 height 27
paste textarea "What are your opening hours Sea Rocket [GEOGRAPHIC_DATA] is open 7 days week, y…"
drag, startPoint x: 220, startPoint y: 258, endPoint x: 222, endPoint y: 249, distance: 8.9
click at [218, 247] on div "What are your opening hours Sea Rocket [GEOGRAPHIC_DATA] is open 7 days week, y…" at bounding box center [274, 253] width 296 height 48
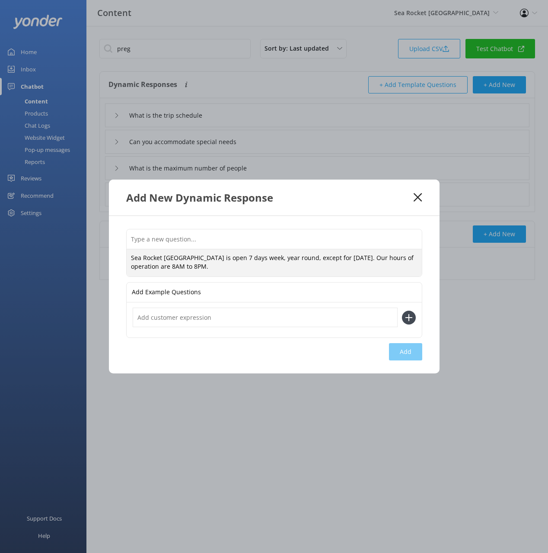
type textarea "Sea Rocket [GEOGRAPHIC_DATA] is open 7 days week, year round, except for [DATE]…"
drag, startPoint x: 230, startPoint y: 241, endPoint x: 267, endPoint y: 283, distance: 55.7
click at [230, 241] on input "text" at bounding box center [274, 238] width 295 height 19
paste input "What are your opening hours"
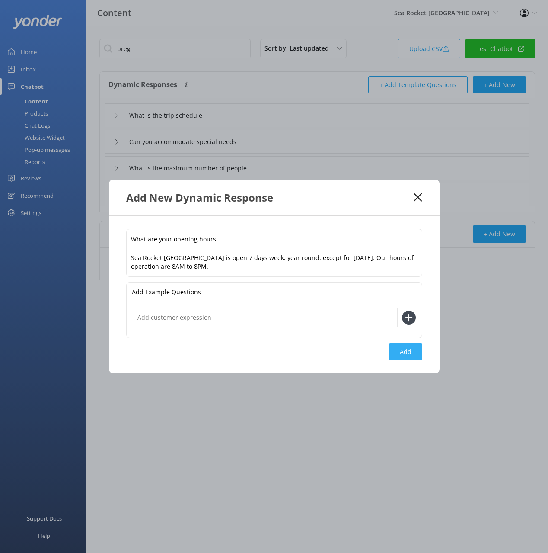
type input "What are your opening hours"
click at [409, 357] on button "Add" at bounding box center [405, 351] width 33 height 17
type input "What are your opening hours"
type input "What is the trip schedule"
type input "Can you accommodate special needs"
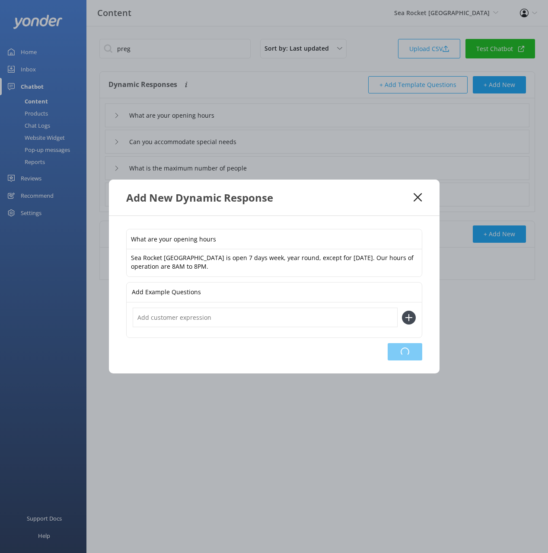
type input "What is the maximum number of people"
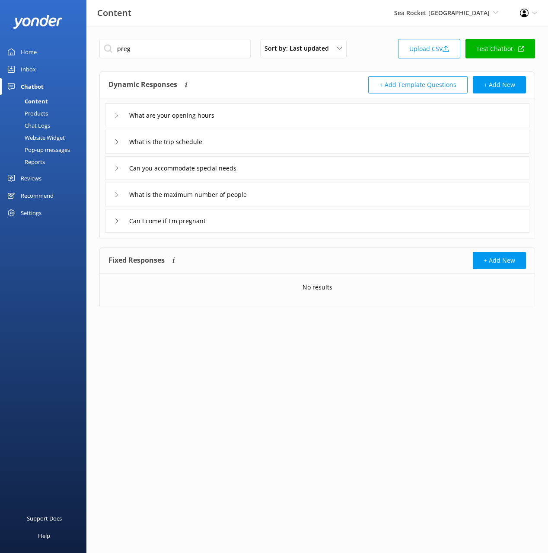
click at [274, 120] on div "What are your opening hours" at bounding box center [317, 115] width 425 height 24
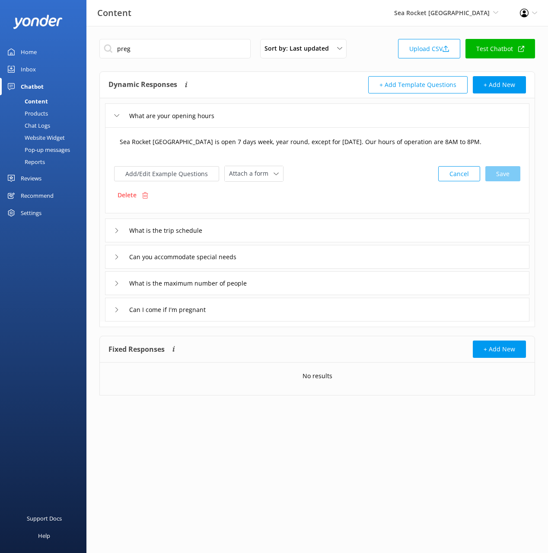
drag, startPoint x: 180, startPoint y: 148, endPoint x: 188, endPoint y: 147, distance: 7.4
click at [180, 148] on textarea "Sea Rocket [GEOGRAPHIC_DATA] is open 7 days week, year round, except for [DATE]…" at bounding box center [317, 146] width 405 height 27
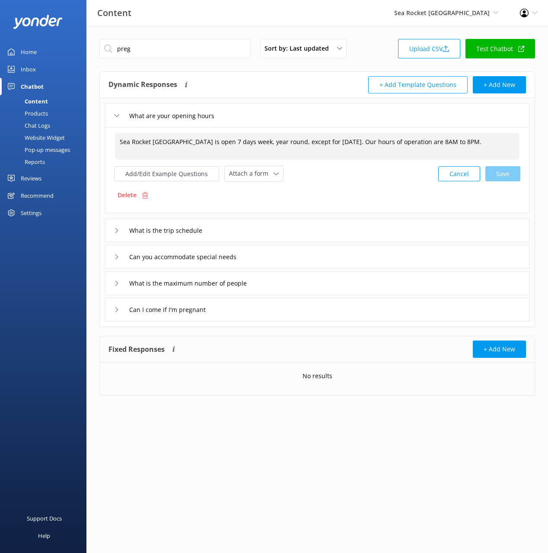
drag, startPoint x: 203, startPoint y: 141, endPoint x: 201, endPoint y: 131, distance: 9.3
click at [201, 132] on div "Sea Rocket [GEOGRAPHIC_DATA] is open 7 days week, year round, except for [DATE]…" at bounding box center [317, 146] width 406 height 29
click at [211, 147] on textarea "Sea Rocket [GEOGRAPHIC_DATA] is open 7 days week, year round, except for [DATE]…" at bounding box center [317, 146] width 405 height 27
click at [259, 109] on div "What are your opening hours" at bounding box center [317, 115] width 425 height 24
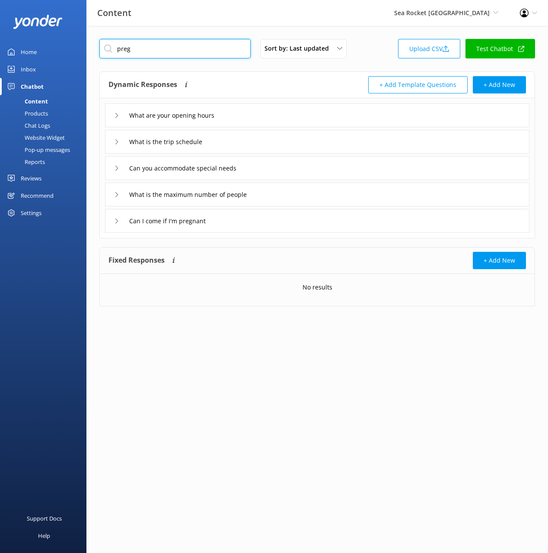
click at [169, 50] on input "preg" at bounding box center [174, 48] width 151 height 19
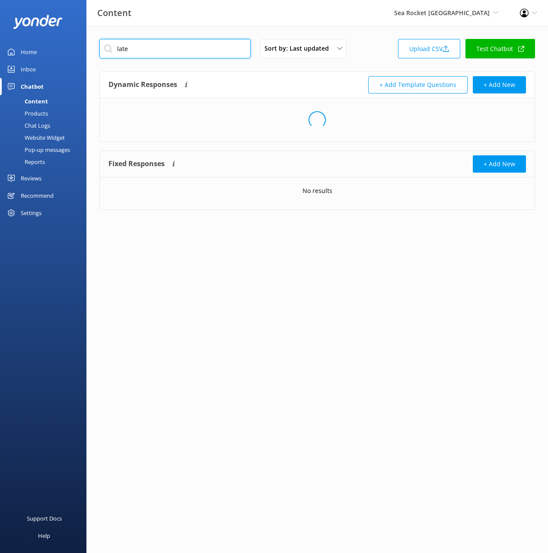
type input "late"
drag, startPoint x: 298, startPoint y: 66, endPoint x: 294, endPoint y: 109, distance: 43.9
click at [298, 66] on div "late Sort by: Last updated Title (A-Z) Last updated Upload CSV Test Chatbot Dyn…" at bounding box center [317, 131] width 462 height 210
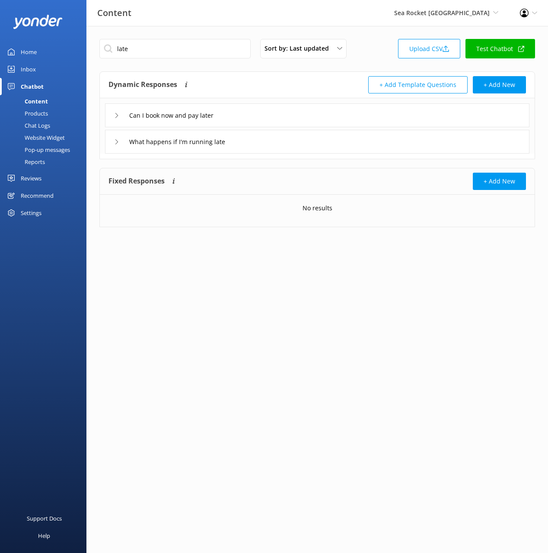
click at [304, 109] on div "Can I book now and pay later" at bounding box center [317, 115] width 425 height 24
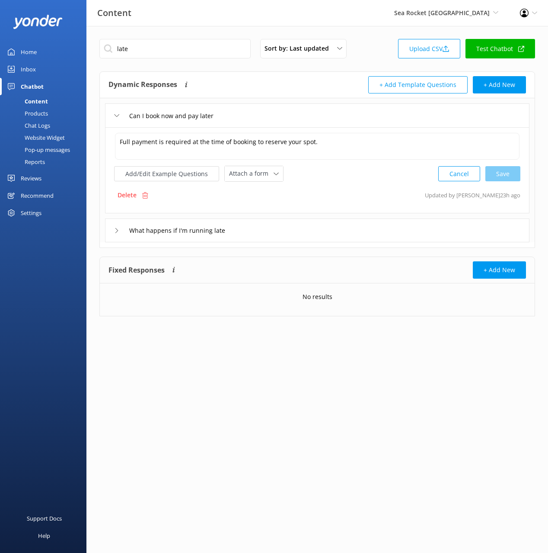
click at [300, 223] on div "What happens if I'm running late" at bounding box center [317, 230] width 425 height 24
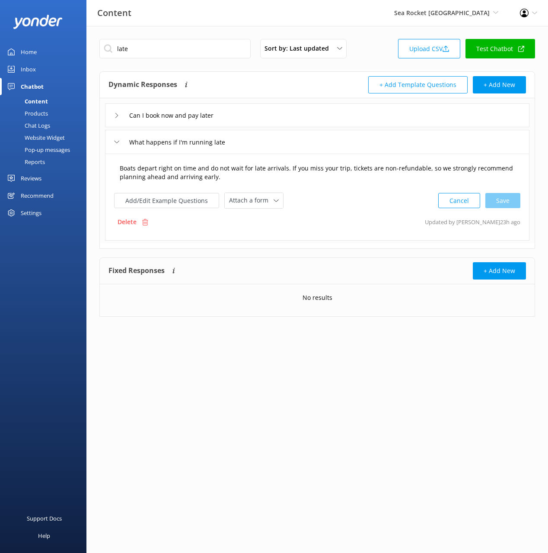
click at [332, 180] on textarea "Boats depart right on time and do not wait for late arrivals. If you miss your …" at bounding box center [317, 172] width 405 height 27
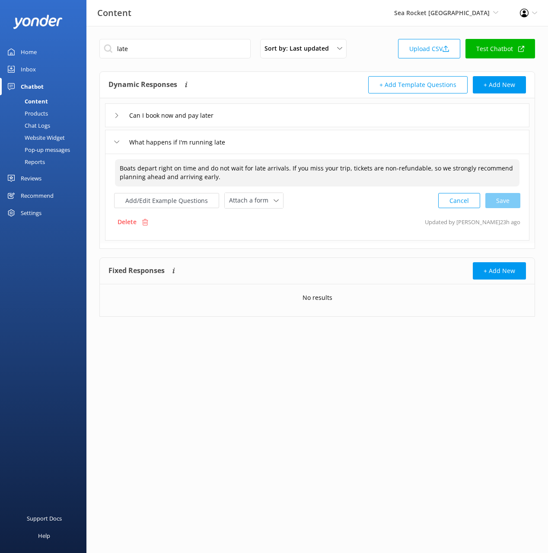
paste textarea "Please plan to arrive 25 minutes before your scheduled departure time to allow …"
drag, startPoint x: 508, startPoint y: 199, endPoint x: 512, endPoint y: 201, distance: 4.5
click at [511, 200] on div "Cancel Save" at bounding box center [479, 200] width 82 height 16
type textarea "Please plan to arrive 25 minutes before your scheduled departure time to allow …"
drag, startPoint x: 342, startPoint y: 67, endPoint x: 364, endPoint y: 70, distance: 22.2
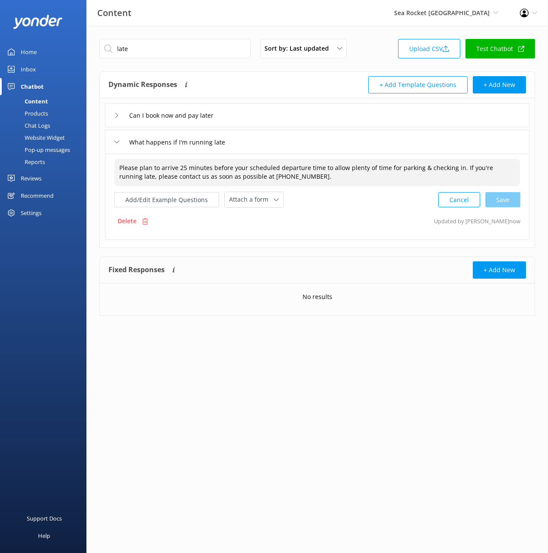
click at [343, 67] on div "late Sort by: Last updated Title (A-Z) Last updated Upload CSV Test Chatbot Dyn…" at bounding box center [317, 184] width 462 height 316
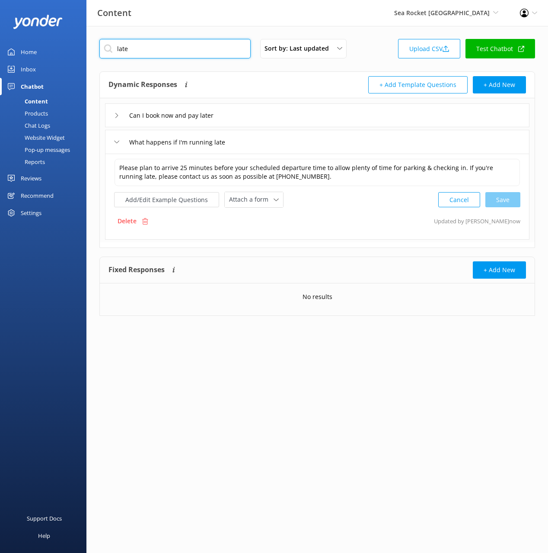
click at [211, 46] on input "late" at bounding box center [174, 48] width 151 height 19
click at [378, 65] on div "Sort by: Last updated Title (A-Z) Last updated Upload CSV Test Chatbot Dynamic …" at bounding box center [317, 184] width 462 height 316
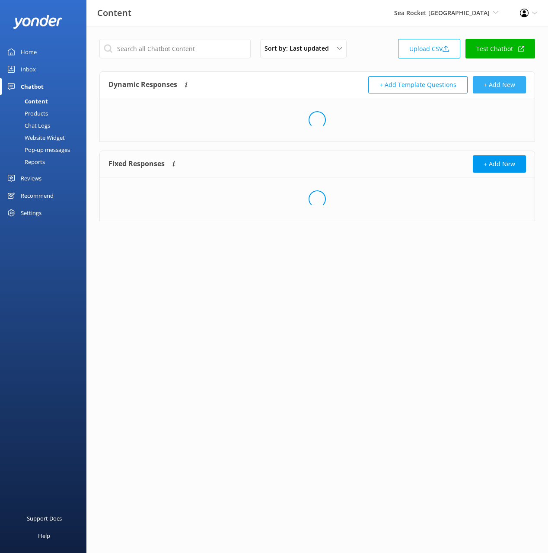
drag, startPoint x: 497, startPoint y: 84, endPoint x: 362, endPoint y: 199, distance: 176.9
click at [497, 84] on button "+ Add New" at bounding box center [499, 84] width 53 height 17
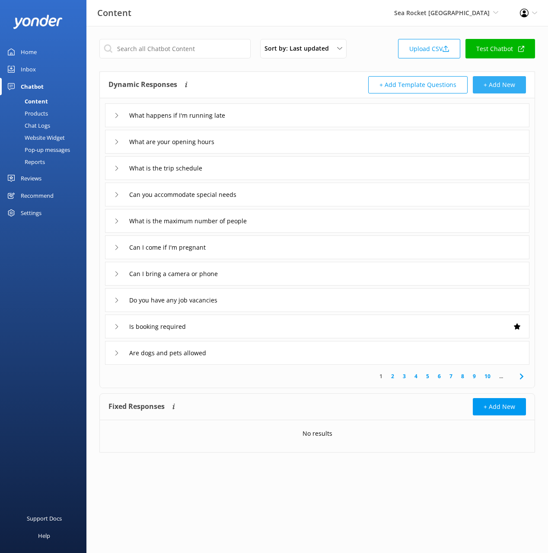
click at [496, 77] on button "+ Add New" at bounding box center [499, 84] width 53 height 17
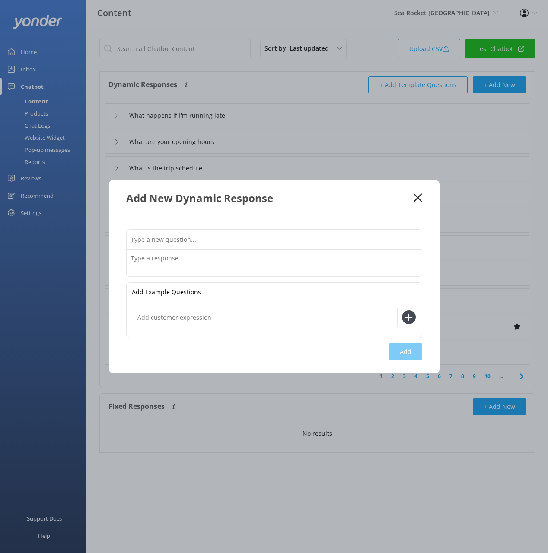
click at [290, 259] on textarea at bounding box center [274, 262] width 295 height 27
paste textarea "What is the alcohol policy Ensure you drink plenty of water before your parasai…"
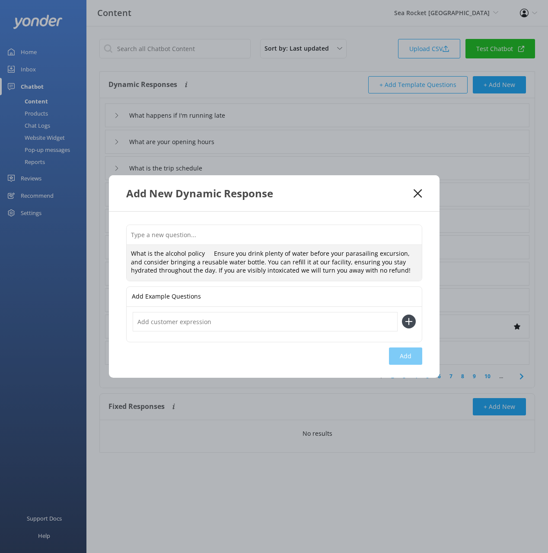
drag, startPoint x: 206, startPoint y: 253, endPoint x: 209, endPoint y: 233, distance: 20.5
click at [208, 231] on div "What is the alcohol policy Ensure you drink plenty of water before your parasai…" at bounding box center [274, 252] width 296 height 57
type textarea "Ensure you drink plenty of water before your parasailing excursion, and conside…"
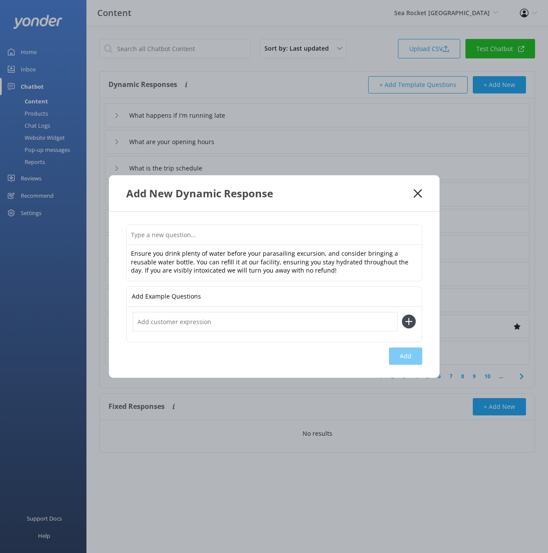
click at [216, 233] on input "text" at bounding box center [274, 234] width 295 height 19
paste input "What is the alcohol policy"
type input "What is the alcohol policy"
click at [412, 359] on button "Add" at bounding box center [405, 355] width 33 height 17
type input "What is the alcohol policy"
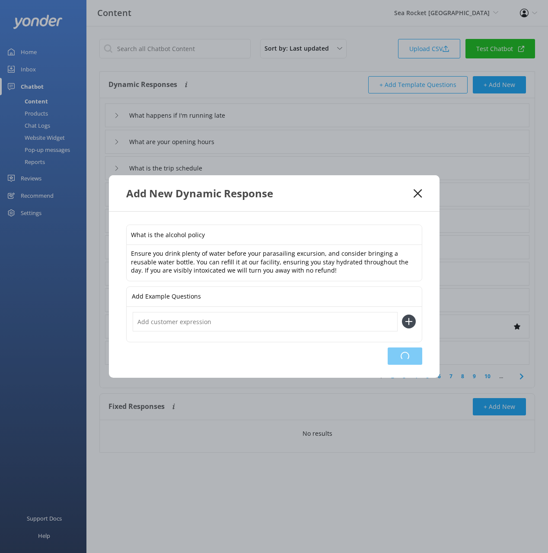
type input "What happens if I'm running late"
type input "What are your opening hours"
type input "What is the trip schedule"
type input "Can you accommodate special needs"
type input "What is the maximum number of people"
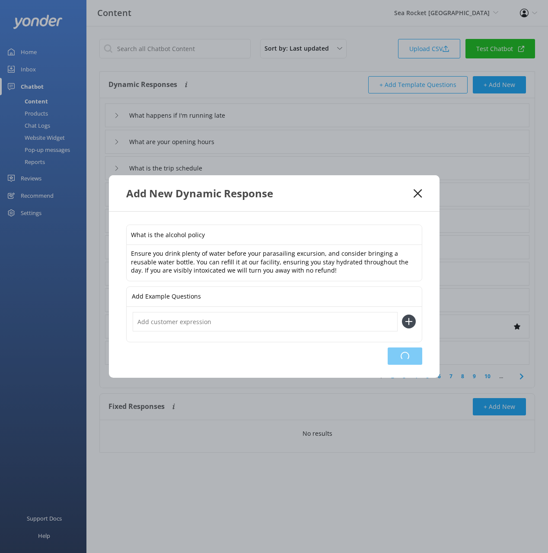
type input "Can I come if I'm pregnant"
type input "Can I bring a camera or phone"
type input "Do you have any job vacancies"
type input "Is booking required"
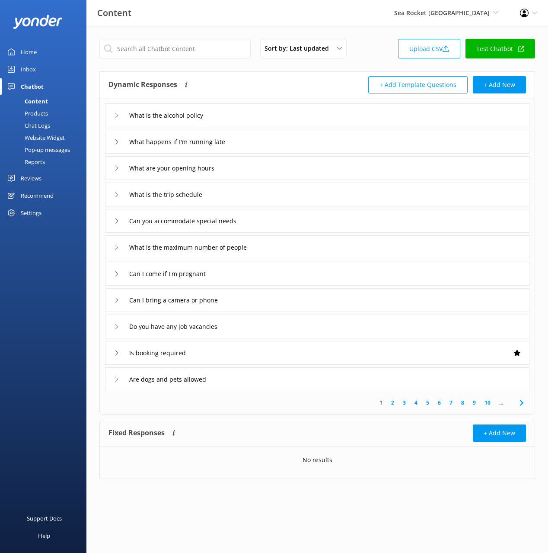
drag, startPoint x: 299, startPoint y: 87, endPoint x: 453, endPoint y: 89, distance: 154.4
click at [300, 87] on div "Dynamic Responses The chatbot will generate a response based on the content inf…" at bounding box center [213, 84] width 209 height 17
click at [483, 89] on button "+ Add New" at bounding box center [499, 84] width 53 height 17
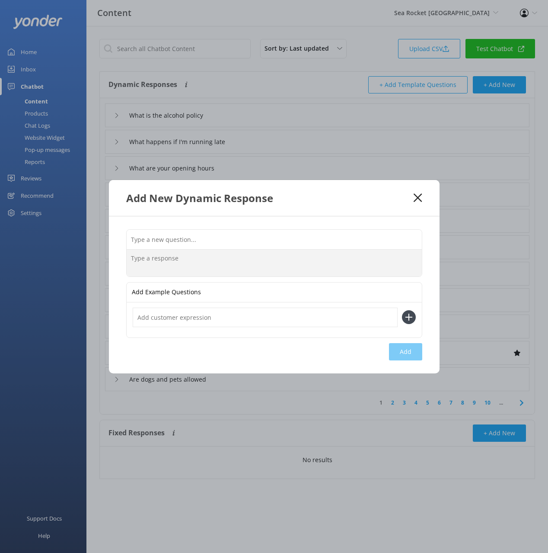
click at [280, 266] on textarea at bounding box center [274, 262] width 295 height 27
paste textarea "Whats popular Want to fly high and get a birds eye view of Ft. [GEOGRAPHIC_DATA…"
click at [182, 246] on div "Whats popular Want to fly high and get a birds eye view of Ft. [GEOGRAPHIC_DATA…" at bounding box center [274, 253] width 296 height 48
type textarea "Want to fly high and get a birds eye view of Ft. [GEOGRAPHIC_DATA]? Parasailing…"
click at [189, 239] on input "text" at bounding box center [274, 238] width 295 height 19
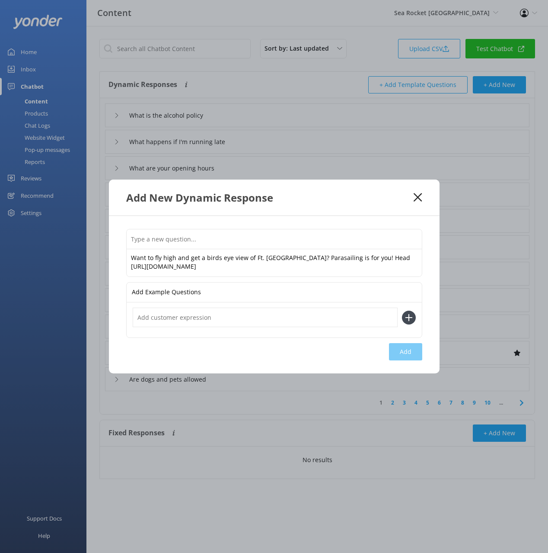
paste input "Whats popular"
type input "Whats popular"
drag, startPoint x: 405, startPoint y: 350, endPoint x: 387, endPoint y: 286, distance: 66.5
click at [405, 350] on button "Add" at bounding box center [405, 351] width 33 height 17
type input "Whats popular"
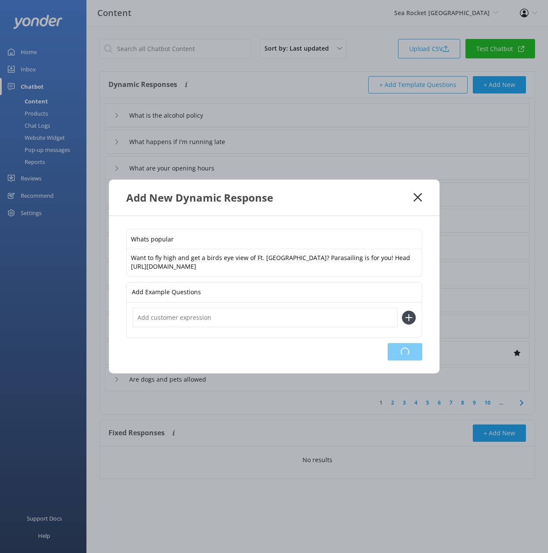
type input "What is the alcohol policy"
type input "What happens if I'm running late"
type input "What are your opening hours"
type input "What is the trip schedule"
type input "Can you accommodate special needs"
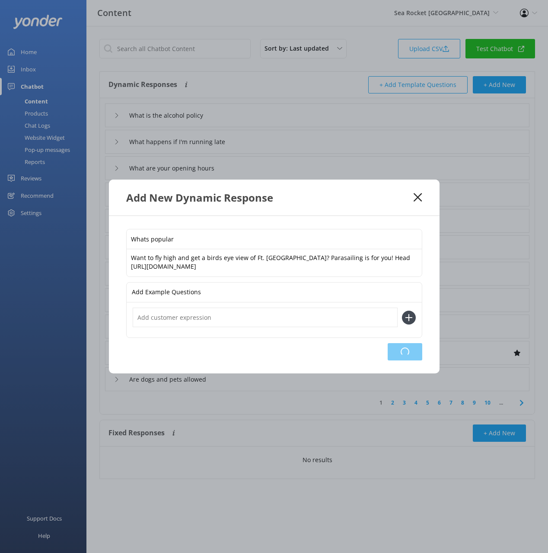
type input "What is the maximum number of people"
type input "Can I come if I'm pregnant"
type input "Can I bring a camera or phone"
type input "Do you have any job vacancies"
type input "Is booking required"
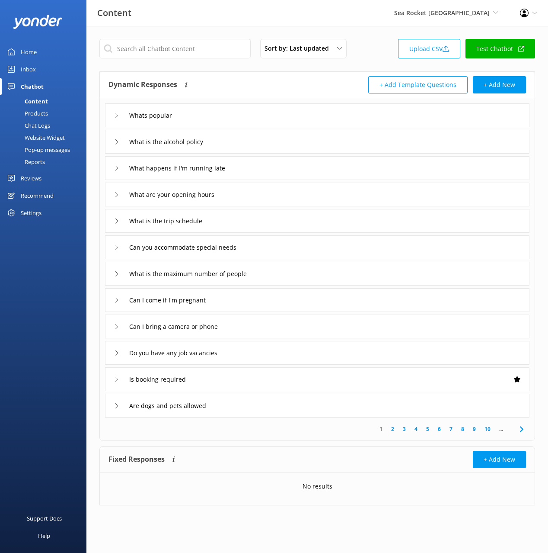
click at [327, 113] on div "Whats popular" at bounding box center [317, 115] width 425 height 24
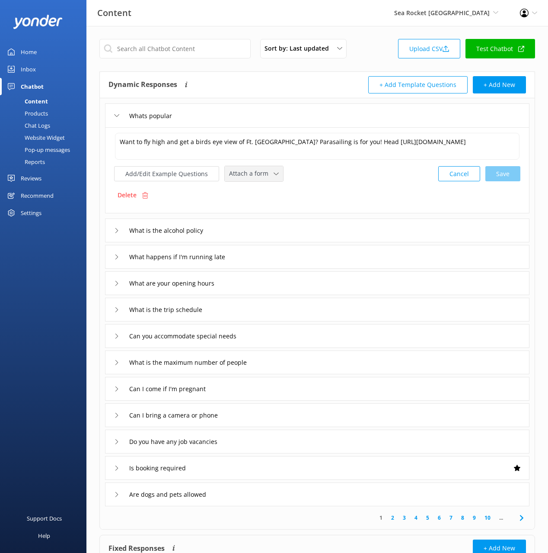
click at [240, 179] on div "Attach a form Leave contact details Check availability" at bounding box center [254, 173] width 58 height 15
click at [249, 209] on div "Check availability" at bounding box center [251, 209] width 43 height 9
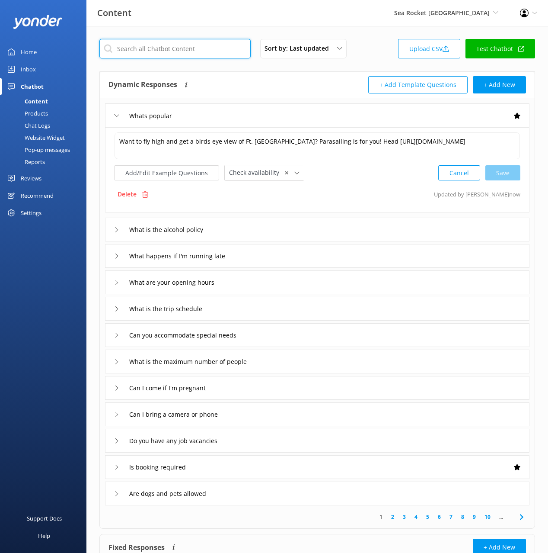
click at [187, 54] on input "text" at bounding box center [174, 48] width 151 height 19
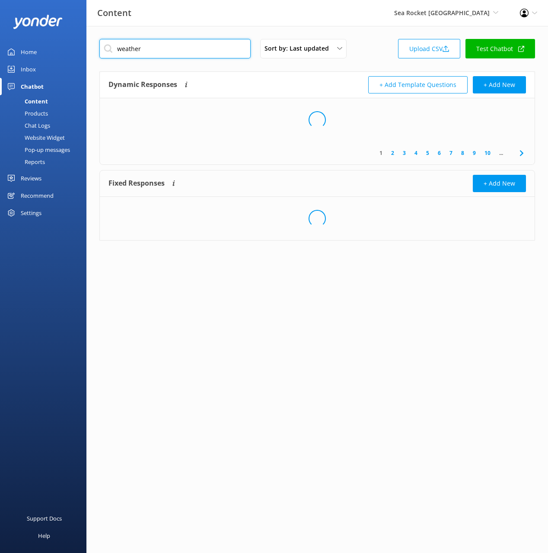
type input "weather"
click at [299, 73] on div "Dynamic Responses The chatbot will generate a response based on the content inf…" at bounding box center [317, 85] width 435 height 26
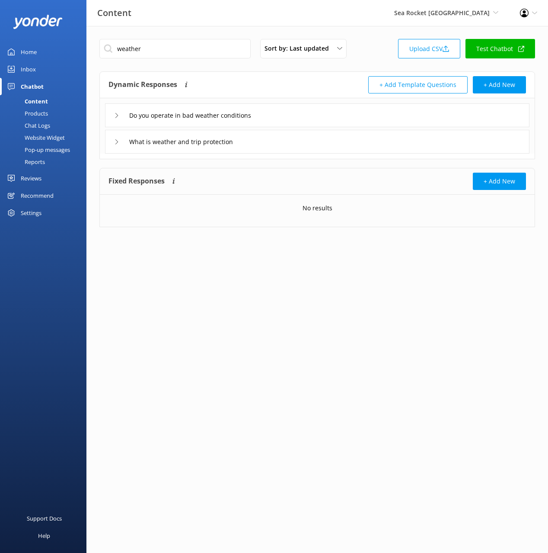
drag, startPoint x: 302, startPoint y: 114, endPoint x: 304, endPoint y: 124, distance: 9.8
click at [302, 114] on div "Do you operate in bad weather conditions" at bounding box center [317, 115] width 425 height 24
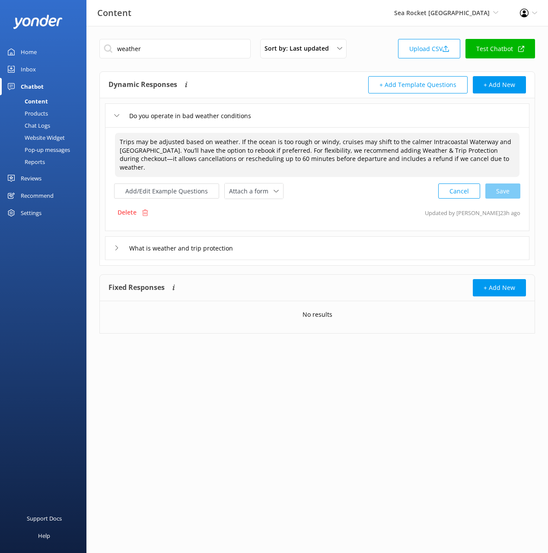
click at [497, 164] on textarea "Trips may be adjusted based on weather. If the ocean is too rough or windy, cru…" at bounding box center [317, 155] width 405 height 44
paste textarea "If the forecast is unsafe we will contact you as soon as possible."
click at [495, 148] on textarea "Trips may be adjusted based on weather. If the ocean is too rough or windy, cru…" at bounding box center [317, 155] width 405 height 44
click at [506, 194] on div "Cancel Save" at bounding box center [479, 191] width 82 height 16
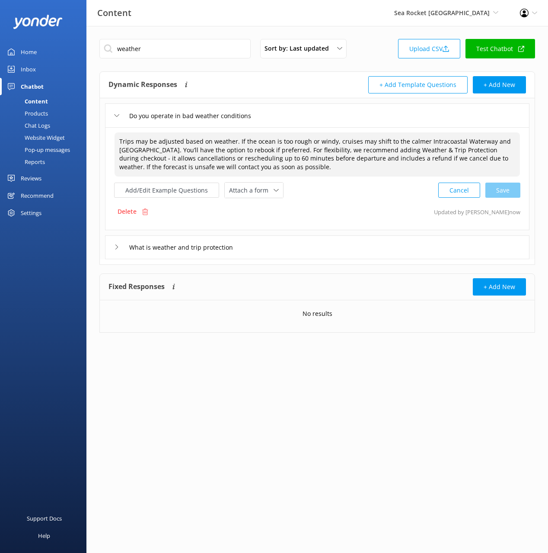
type textarea "Trips may be adjusted based on weather. If the ocean is too rough or windy, cru…"
click at [500, 89] on button "+ Add New" at bounding box center [499, 84] width 53 height 17
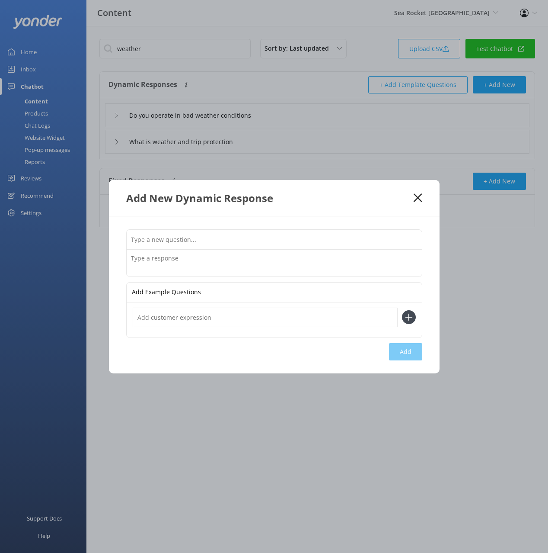
click at [291, 267] on textarea at bounding box center [274, 262] width 295 height 27
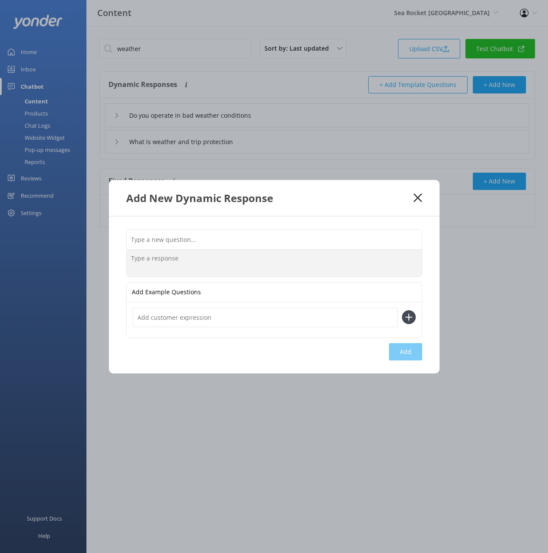
paste textarea "What languages do your staff speak Sea Rocket tours are only offered in English…"
drag, startPoint x: 245, startPoint y: 258, endPoint x: 243, endPoint y: 248, distance: 10.6
click at [243, 248] on div "What languages do your staff speak Sea Rocket tours are only offered in English…" at bounding box center [274, 253] width 296 height 48
type textarea "Sea Rocket tours are only offered in English. However, you can still book a tou…"
click at [243, 240] on input "text" at bounding box center [274, 238] width 295 height 19
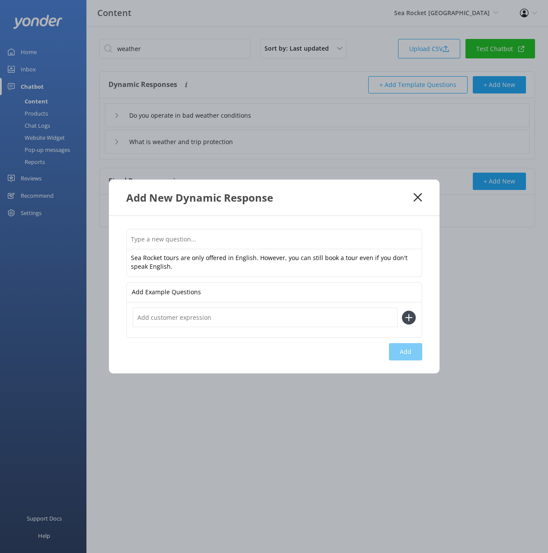
paste input "What languages do your staff speak"
type input "What languages do your staff speak"
click at [412, 351] on button "Add" at bounding box center [405, 351] width 33 height 17
type input "What languages do your staff speak"
type input "Do you operate in bad weather conditions"
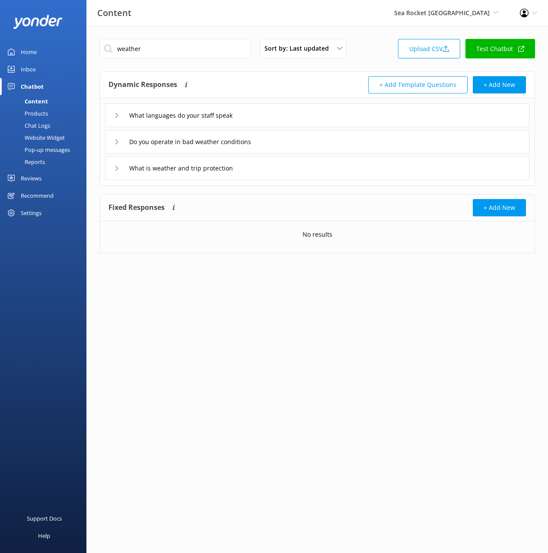
drag, startPoint x: 310, startPoint y: 86, endPoint x: 324, endPoint y: 86, distance: 14.3
click at [310, 86] on div "Dynamic Responses The chatbot will generate a response based on the content inf…" at bounding box center [213, 84] width 209 height 17
click at [499, 86] on button "+ Add New" at bounding box center [499, 84] width 53 height 17
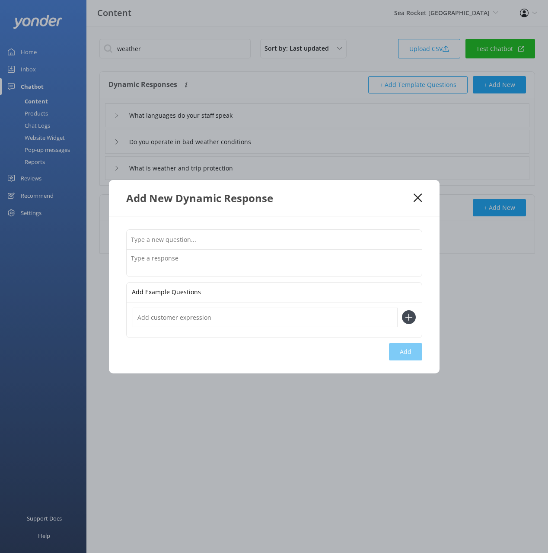
drag, startPoint x: 317, startPoint y: 267, endPoint x: 274, endPoint y: 267, distance: 43.2
click at [317, 267] on textarea at bounding box center [274, 262] width 295 height 27
paste textarea "How can I leave feedback or a review We love hearing from our customers! Feel f…"
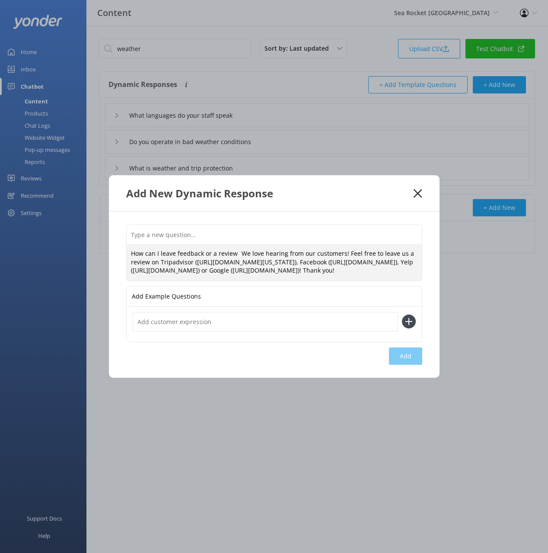
drag, startPoint x: 244, startPoint y: 235, endPoint x: 242, endPoint y: 225, distance: 10.1
click at [242, 225] on div "How can I leave feedback or a review We love hearing from our customers! Feel f…" at bounding box center [274, 252] width 296 height 57
type textarea "We love hearing from our customers! Feel free to leave us a review on Tripadvis…"
click at [238, 225] on input "text" at bounding box center [274, 234] width 295 height 19
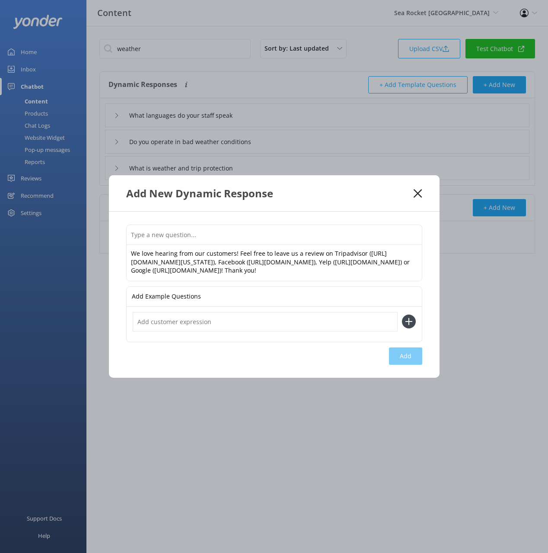
paste input "How can I leave feedback or a review"
type input "How can I leave feedback or a review"
click at [408, 364] on button "Add" at bounding box center [405, 355] width 33 height 17
type input "How can I leave feedback or a review"
type input "What languages do your staff speak"
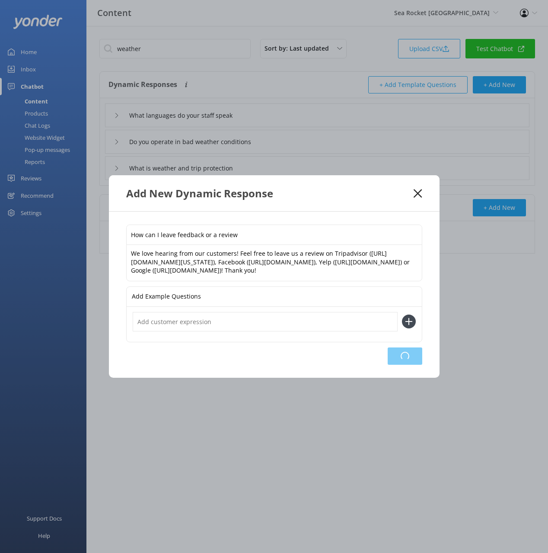
type input "Do you operate in bad weather conditions"
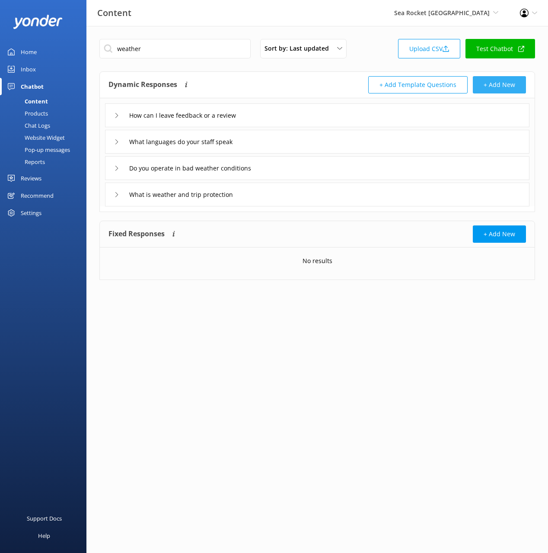
click at [508, 81] on button "+ Add New" at bounding box center [499, 84] width 53 height 17
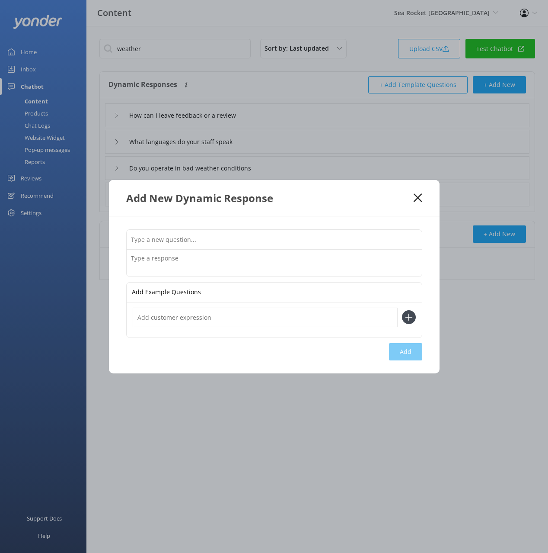
click at [254, 256] on textarea at bounding box center [274, 262] width 295 height 27
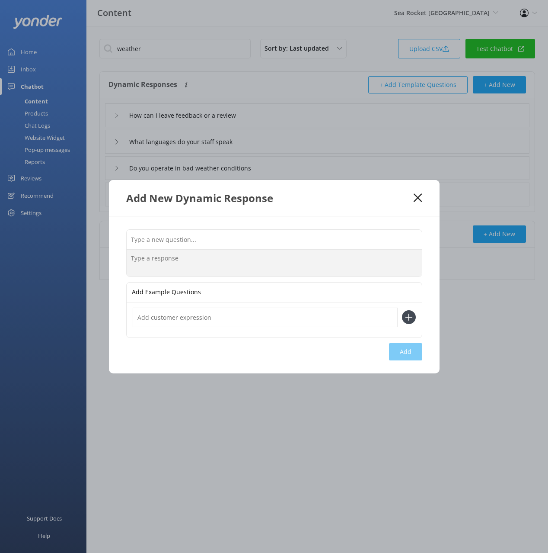
paste textarea "Do you have a waitlist We do not have a waitlist but if the date you want is fu…"
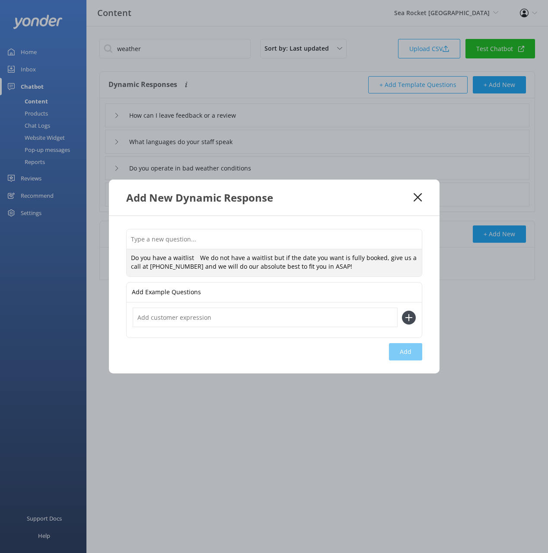
drag, startPoint x: 195, startPoint y: 258, endPoint x: 196, endPoint y: 249, distance: 8.7
click at [195, 249] on textarea "Do you have a waitlist We do not have a waitlist but if the date you want is fu…" at bounding box center [274, 262] width 295 height 27
type textarea "We do not have a waitlist but if the date you want is fully booked, give us a c…"
drag, startPoint x: 202, startPoint y: 237, endPoint x: 275, endPoint y: 288, distance: 88.5
click at [202, 238] on input "text" at bounding box center [274, 238] width 295 height 19
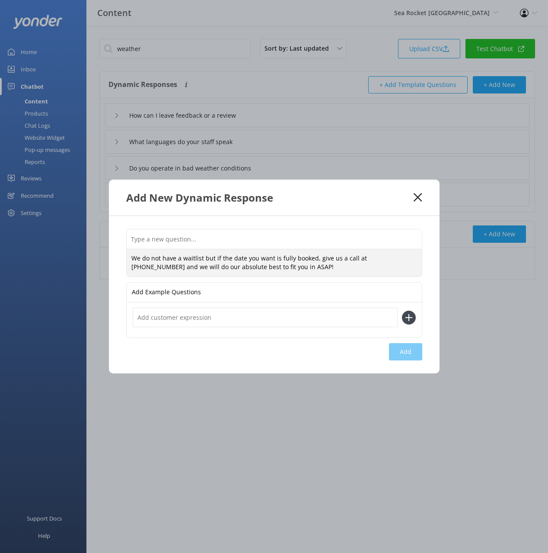
paste input "Do you have a waitlist"
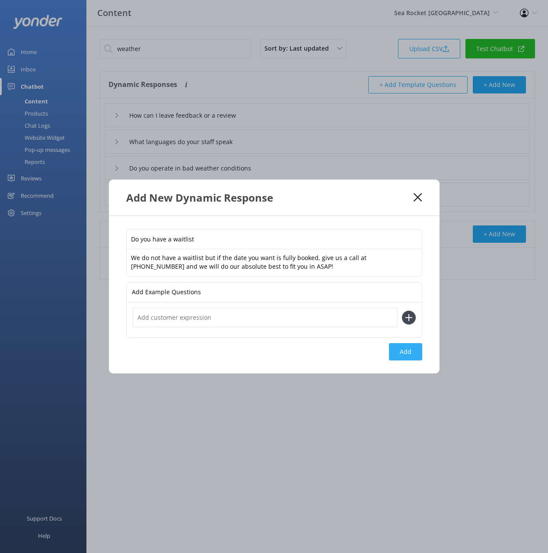
type input "Do you have a waitlist"
click at [406, 352] on button "Add" at bounding box center [405, 351] width 33 height 17
type input "Do you have a waitlist"
type input "How can I leave feedback or a review"
type input "What languages do your staff speak"
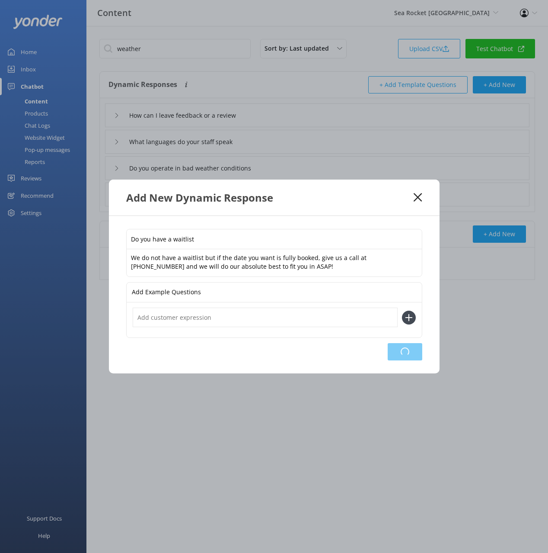
type input "Do you operate in bad weather conditions"
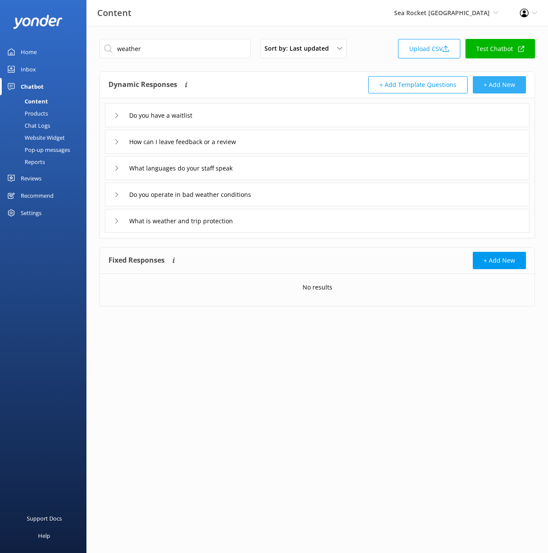
click at [506, 88] on button "+ Add New" at bounding box center [499, 84] width 53 height 17
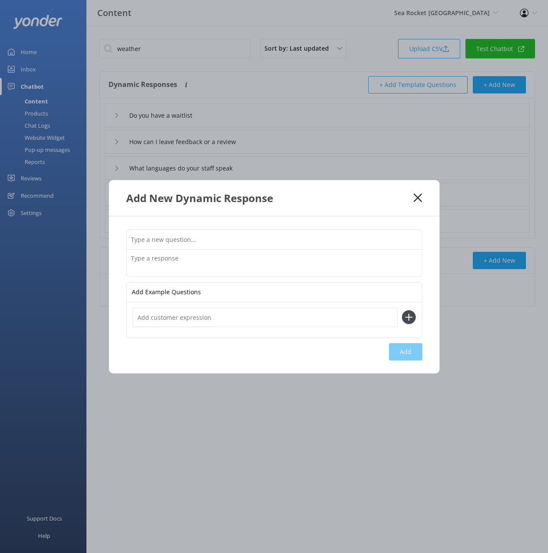
click at [278, 256] on textarea at bounding box center [274, 262] width 295 height 27
paste textarea "Will there be a bathroom break There won't be any bathroom breaks during your p…"
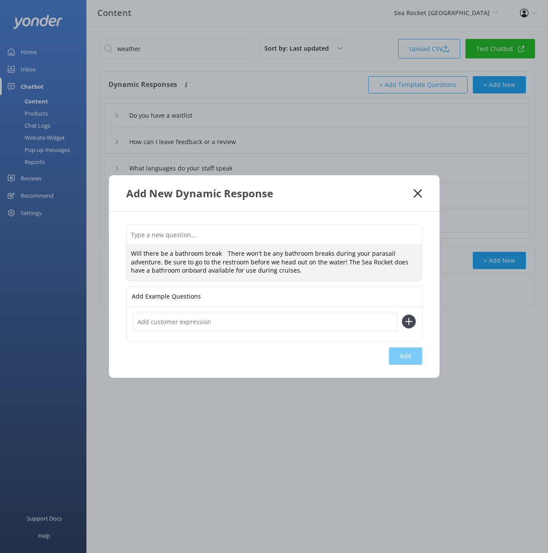
drag, startPoint x: 232, startPoint y: 252, endPoint x: 231, endPoint y: 241, distance: 11.3
click at [231, 241] on div "Will there be a bathroom break There won't be any bathroom breaks during your p…" at bounding box center [274, 252] width 296 height 57
type textarea "There won't be any bathroom breaks during your parasail adventure. Be sure to g…"
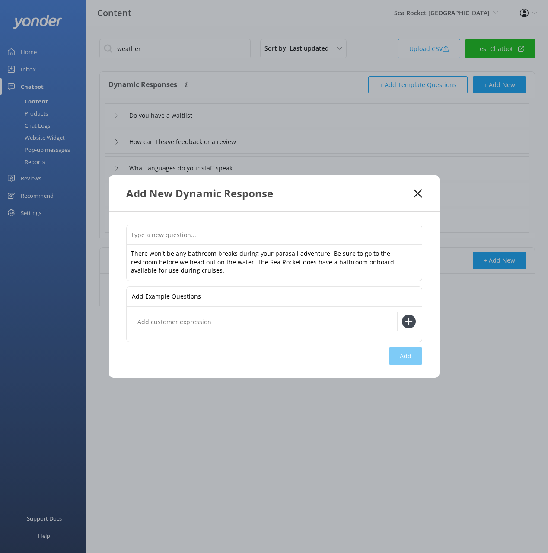
click at [231, 238] on input "text" at bounding box center [274, 234] width 295 height 19
paste input "Will there be a bathroom break"
type input "Will there be a bathroom break"
click at [411, 357] on button "Add" at bounding box center [405, 355] width 33 height 17
type input "Will there be a bathroom break"
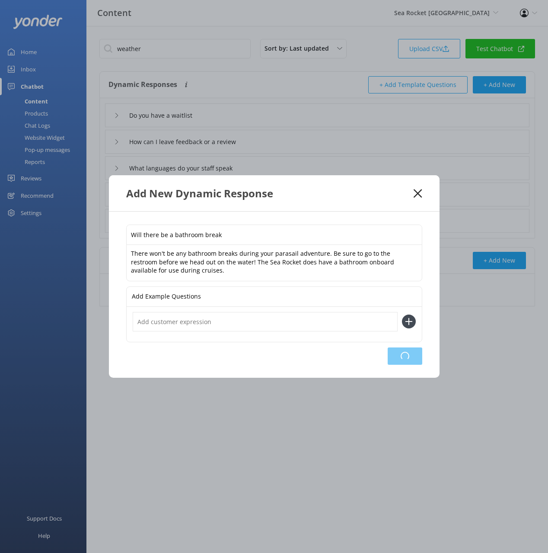
type input "Do you have a waitlist"
type input "How can I leave feedback or a review"
type input "What languages do your staff speak"
type input "Do you operate in bad weather conditions"
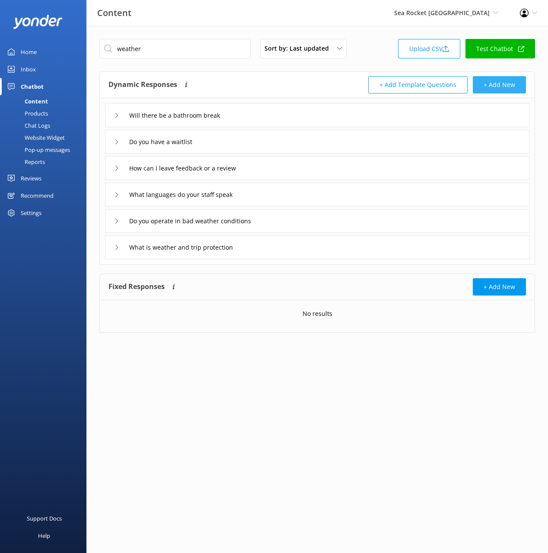
click at [490, 87] on button "+ Add New" at bounding box center [499, 84] width 53 height 17
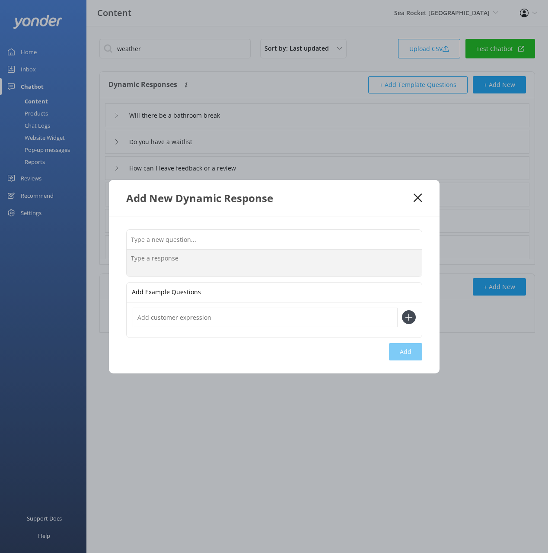
click at [279, 264] on textarea at bounding box center [274, 262] width 295 height 27
paste textarea "Can I bring my own food or drinks Bringing water & a snack is fine onboard the …"
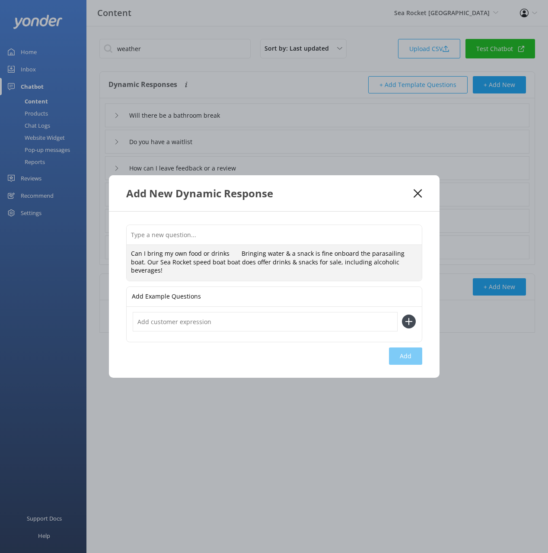
click at [231, 248] on div "Can I bring my own food or drinks Bringing water & a snack is fine onboard the …" at bounding box center [274, 252] width 296 height 57
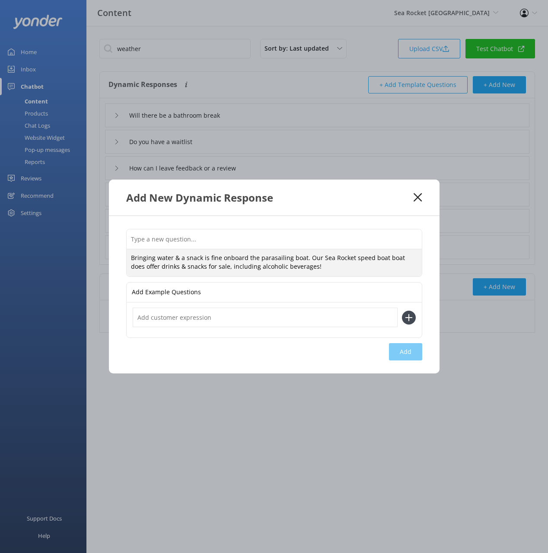
type textarea "Bringing water & a snack is fine onboard the parasailing boat. Our Sea Rocket s…"
click at [227, 238] on input "text" at bounding box center [274, 238] width 295 height 19
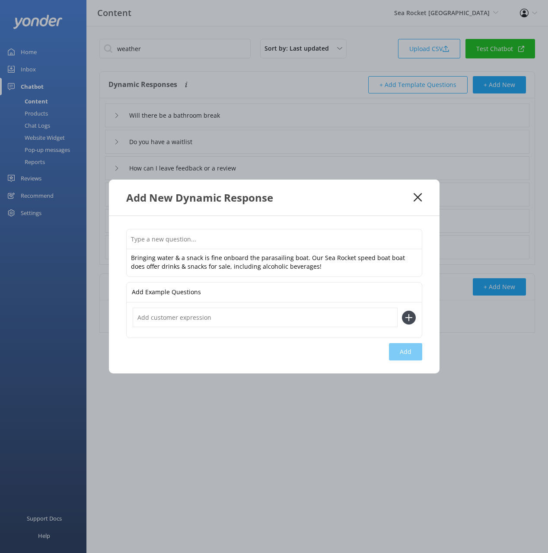
paste input "Can I bring my own food or drinks"
type input "Can I bring my own food or drinks"
click at [414, 355] on button "Add" at bounding box center [405, 351] width 33 height 17
type input "Can I bring my own food or drinks"
type input "Will there be a bathroom break"
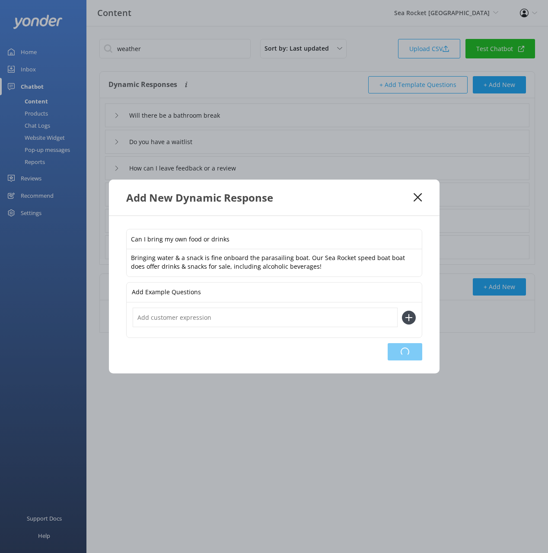
type input "Do you have a waitlist"
type input "How can I leave feedback or a review"
type input "What languages do your staff speak"
type input "Do you operate in bad weather conditions"
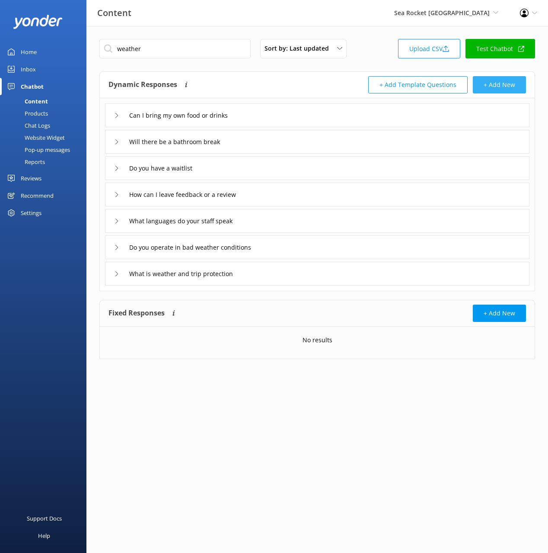
click at [485, 82] on button "+ Add New" at bounding box center [499, 84] width 53 height 17
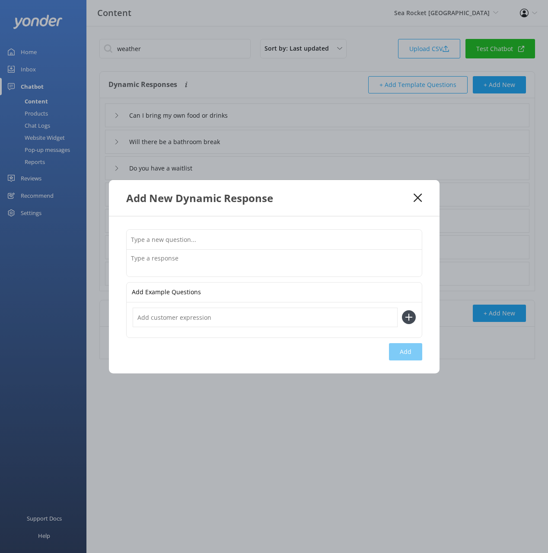
click at [245, 262] on textarea at bounding box center [274, 262] width 295 height 27
paste textarea "Will I get seasick Sea Rocket Water Adventures values your safety and comfort. …"
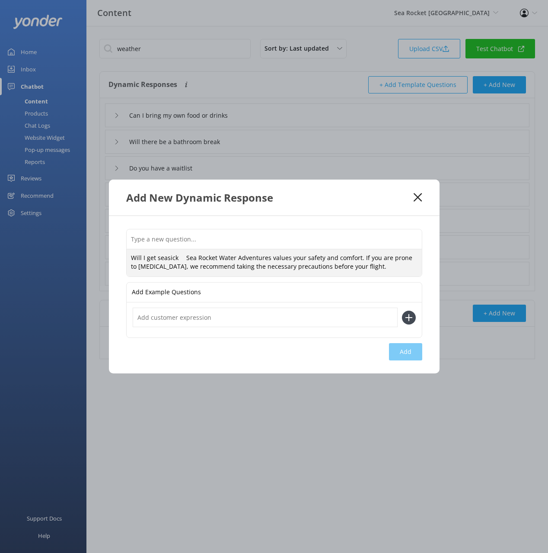
drag, startPoint x: 182, startPoint y: 254, endPoint x: 180, endPoint y: 244, distance: 10.5
click at [180, 244] on div "Will I get seasick Sea Rocket Water Adventures values your safety and comfort. …" at bounding box center [274, 253] width 296 height 48
type textarea "Sea Rocket Water Adventures values your safety and comfort. If you are prone to…"
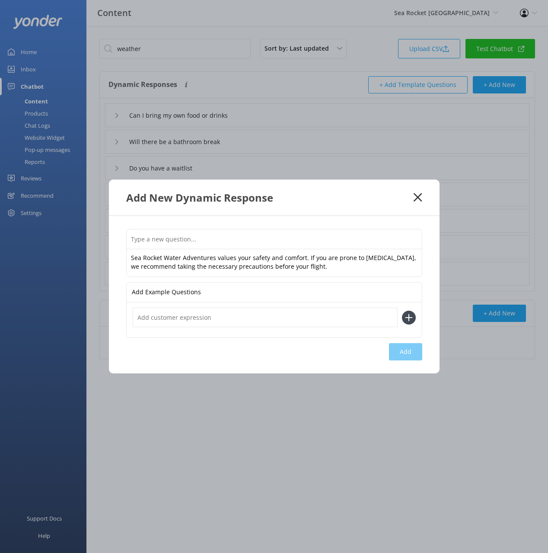
click at [181, 235] on input "text" at bounding box center [274, 238] width 295 height 19
paste input "Will I get seasick"
type input "Will I get seasick"
drag, startPoint x: 402, startPoint y: 349, endPoint x: 461, endPoint y: 361, distance: 60.9
click at [402, 349] on button "Add" at bounding box center [405, 351] width 33 height 17
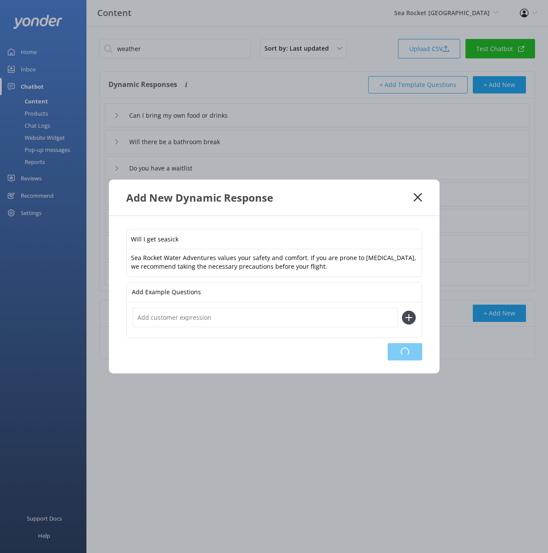
type input "Will I get seasick"
type input "Can I bring my own food or drinks"
type input "Will there be a bathroom break"
type input "Do you have a waitlist"
type input "How can I leave feedback or a review"
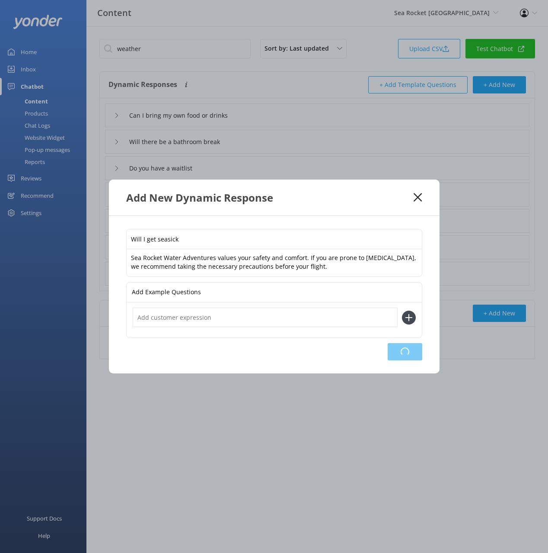
type input "What languages do your staff speak"
type input "Do you operate in bad weather conditions"
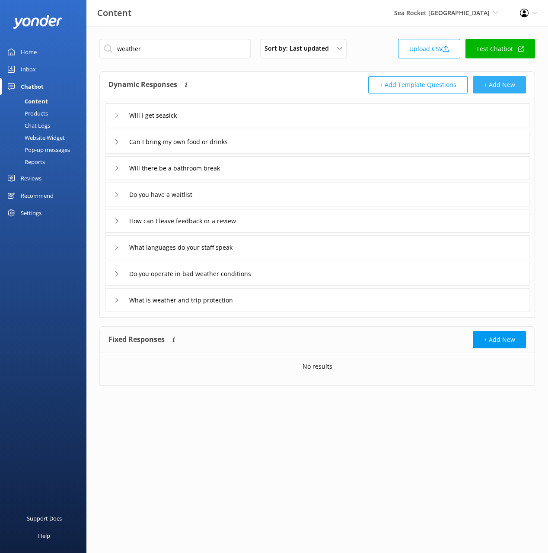
drag, startPoint x: 495, startPoint y: 90, endPoint x: 489, endPoint y: 91, distance: 6.1
click at [489, 91] on button "+ Add New" at bounding box center [499, 84] width 53 height 17
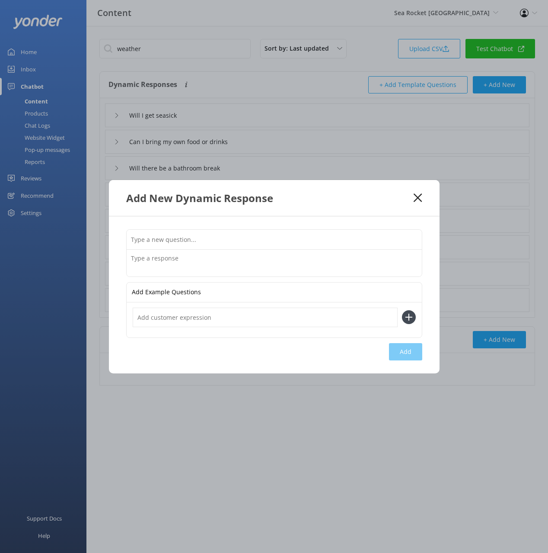
click at [208, 247] on input "text" at bounding box center [274, 239] width 295 height 19
paste input "Will we get wet? Don't be surprised if the captain dips your toes in the water …"
type input "Will we get wet? Don't be surprised if the captain dips your toes in the water …"
click at [174, 258] on textarea at bounding box center [274, 262] width 295 height 27
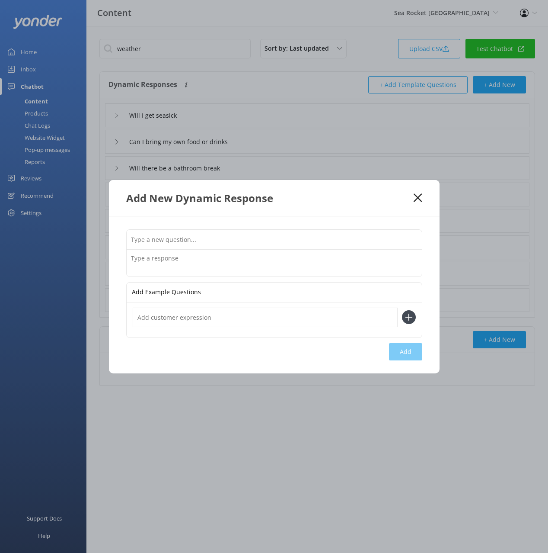
paste textarea "Will we get wet? Don't be surprised if the captain dips your toes in the water …"
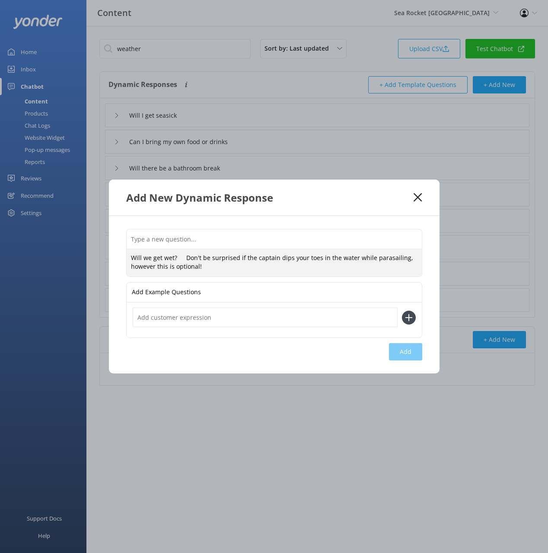
drag, startPoint x: 181, startPoint y: 257, endPoint x: 182, endPoint y: 249, distance: 8.2
click at [182, 249] on textarea "Will we get wet? Don't be surprised if the captain dips your toes in the water …" at bounding box center [274, 262] width 295 height 27
type textarea "Don't be surprised if the captain dips your toes in the water while parasailing…"
click at [184, 238] on input "text" at bounding box center [274, 238] width 295 height 19
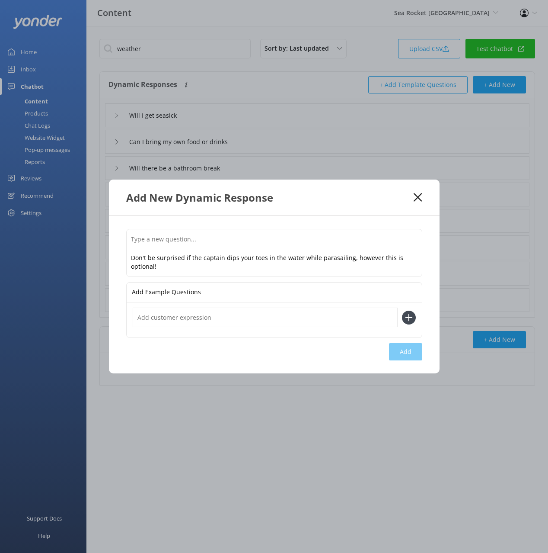
paste input "Will we get wet?"
type input "Will we get wet"
click at [412, 355] on button "Add" at bounding box center [405, 351] width 33 height 17
type input "Will we get wet"
type input "Will I get seasick"
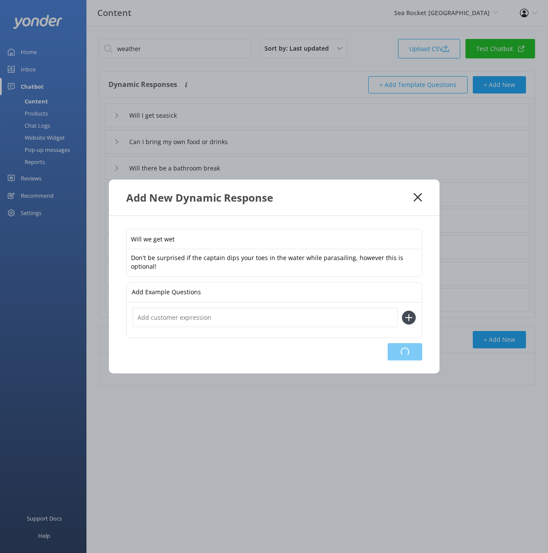
type input "Can I bring my own food or drinks"
type input "Will there be a bathroom break"
type input "Do you have a waitlist"
type input "How can I leave feedback or a review"
type input "What languages do your staff speak"
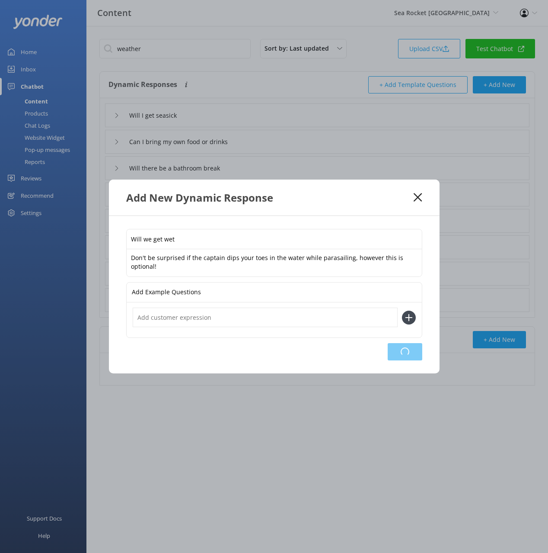
type input "Do you operate in bad weather conditions"
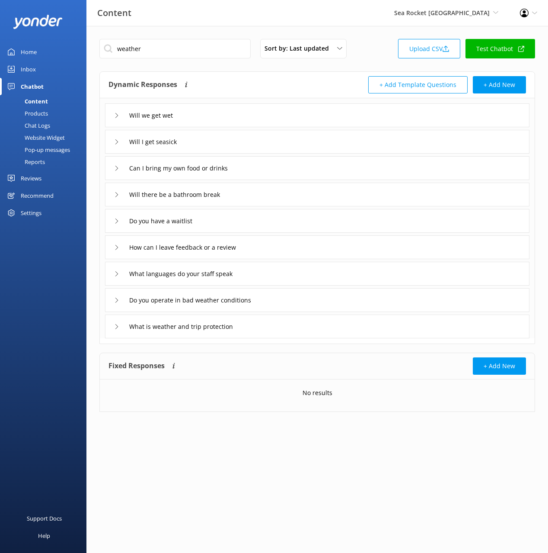
click at [35, 52] on div "Home" at bounding box center [29, 51] width 16 height 17
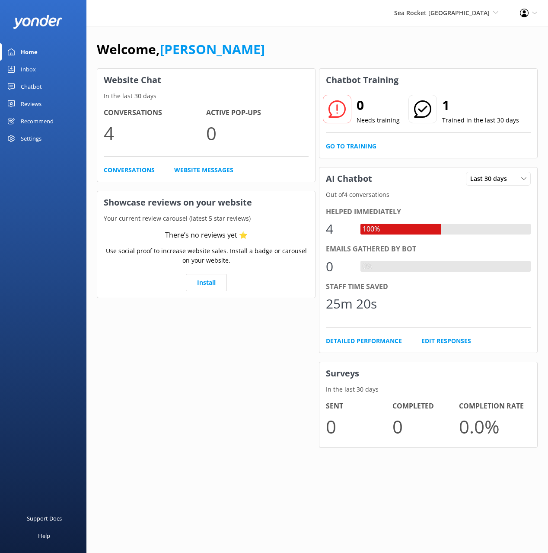
click at [332, 49] on div "Welcome, [PERSON_NAME]" at bounding box center [317, 53] width 441 height 29
